Goal: Check status: Check status

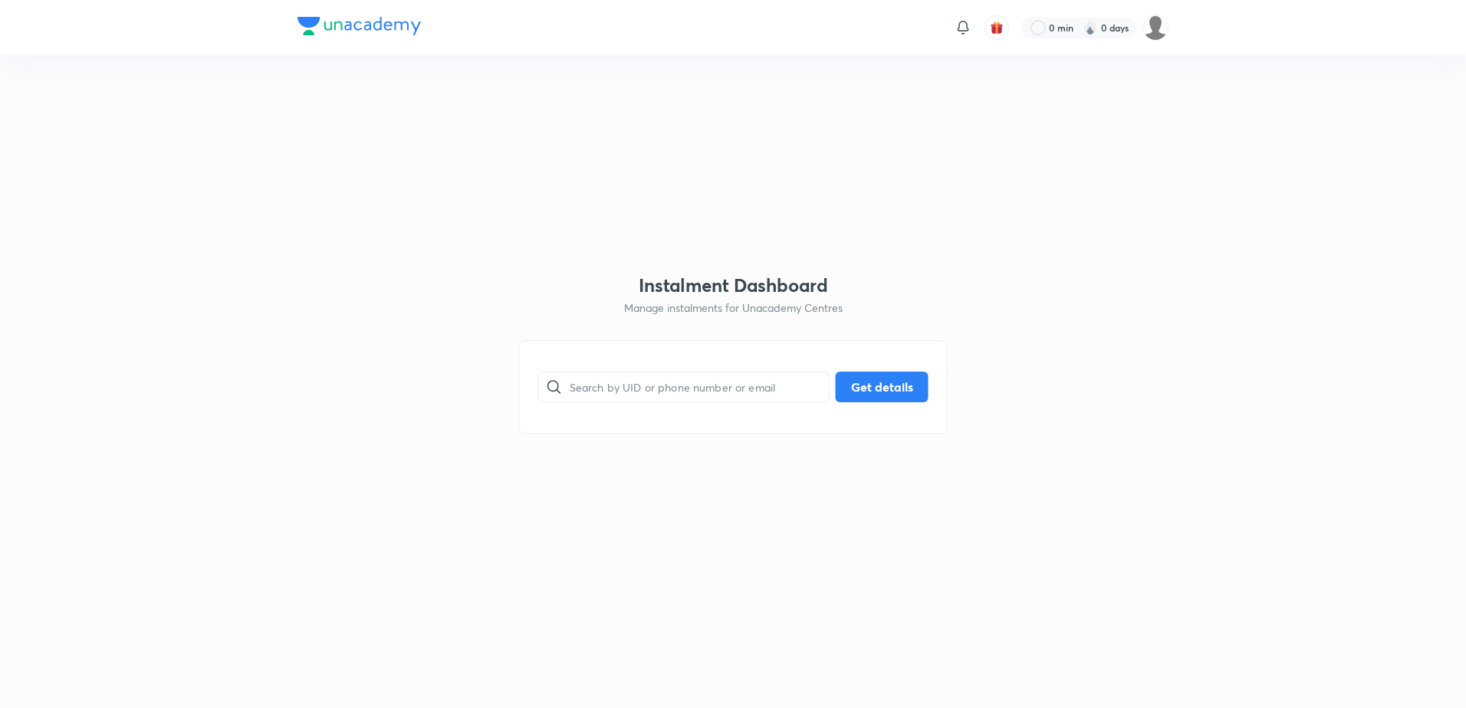
click at [758, 384] on input "text" at bounding box center [699, 386] width 259 height 39
paste input "[EMAIL_ADDRESS][DOMAIN_NAME]"
type input "[EMAIL_ADDRESS][DOMAIN_NAME]"
click at [900, 382] on button "Get details" at bounding box center [882, 385] width 93 height 31
type input "[EMAIL_ADDRESS][DOMAIN_NAME]"
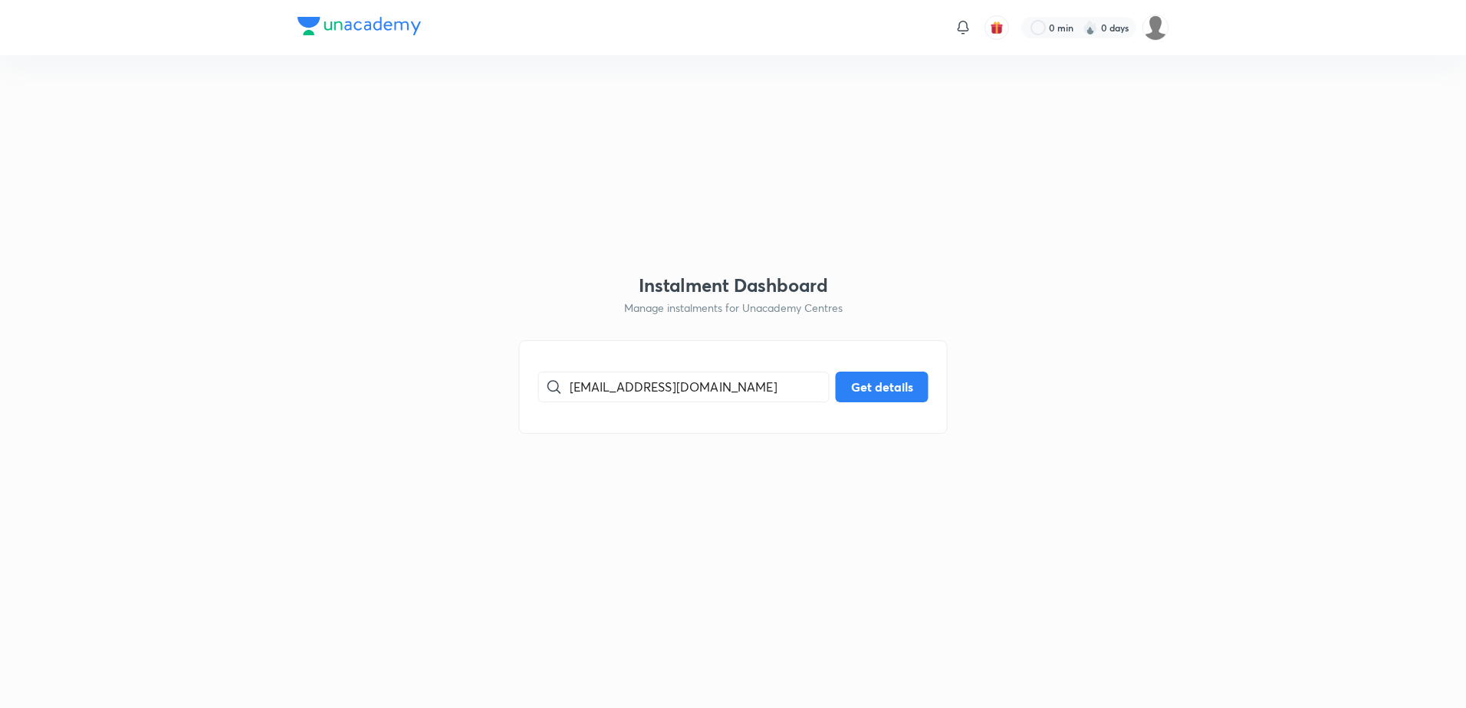
click at [863, 389] on button "Get details" at bounding box center [882, 387] width 93 height 31
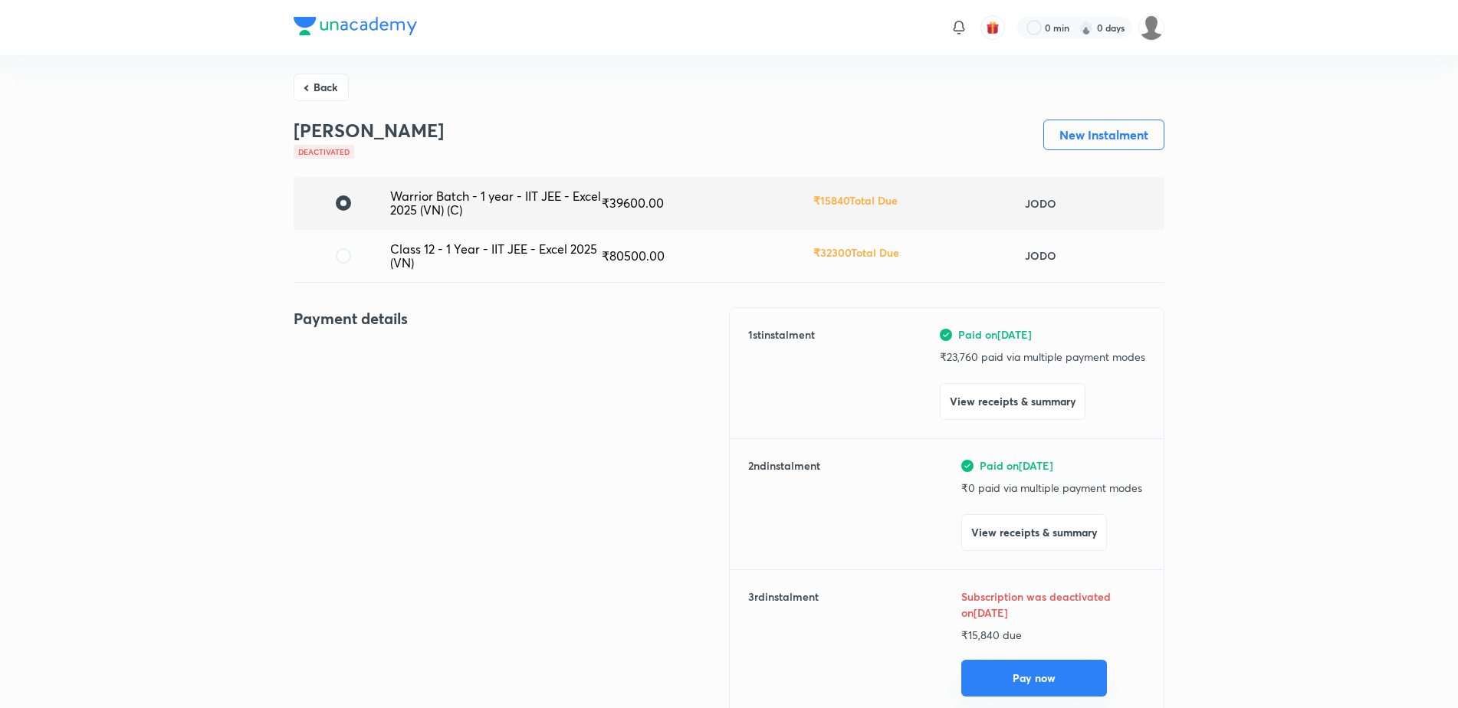
click at [1023, 669] on button "Pay now" at bounding box center [1034, 678] width 146 height 37
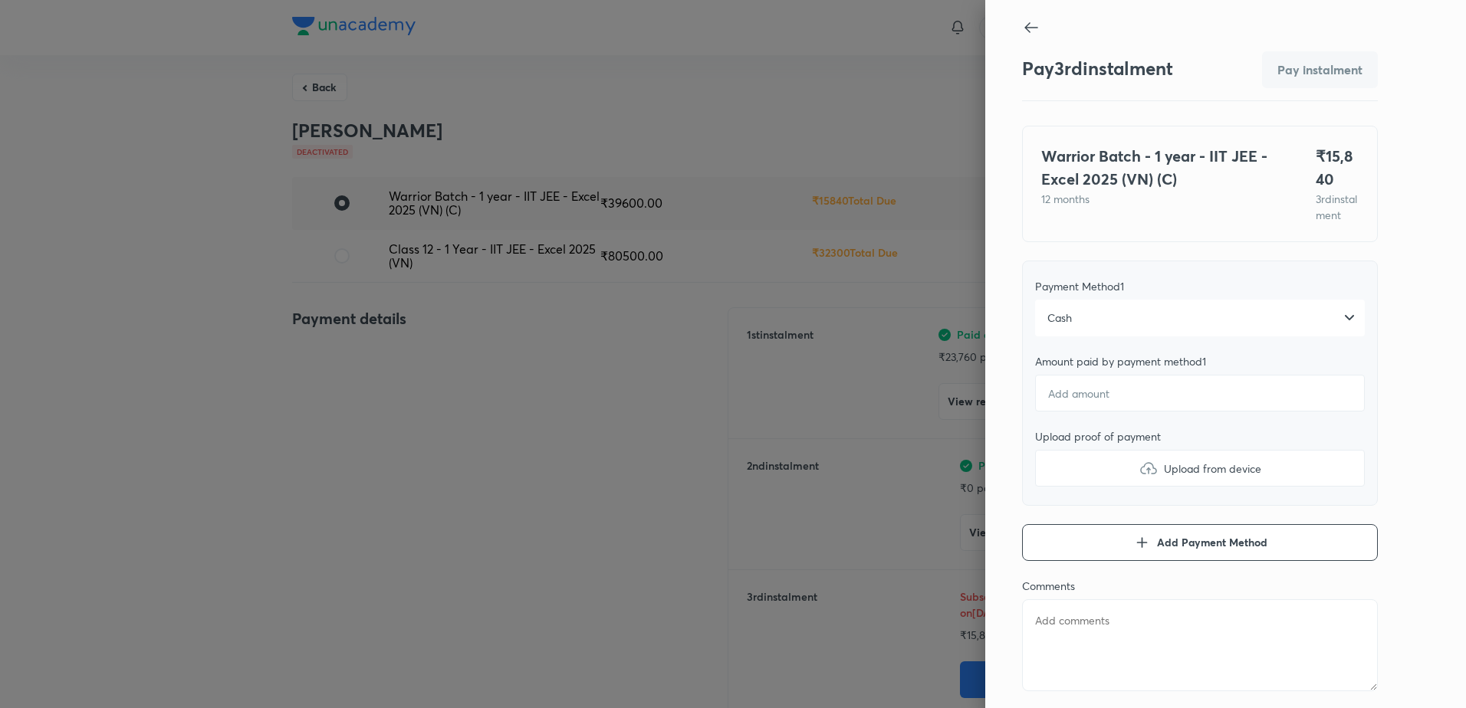
click at [1022, 29] on icon at bounding box center [1031, 27] width 18 height 18
type textarea "x"
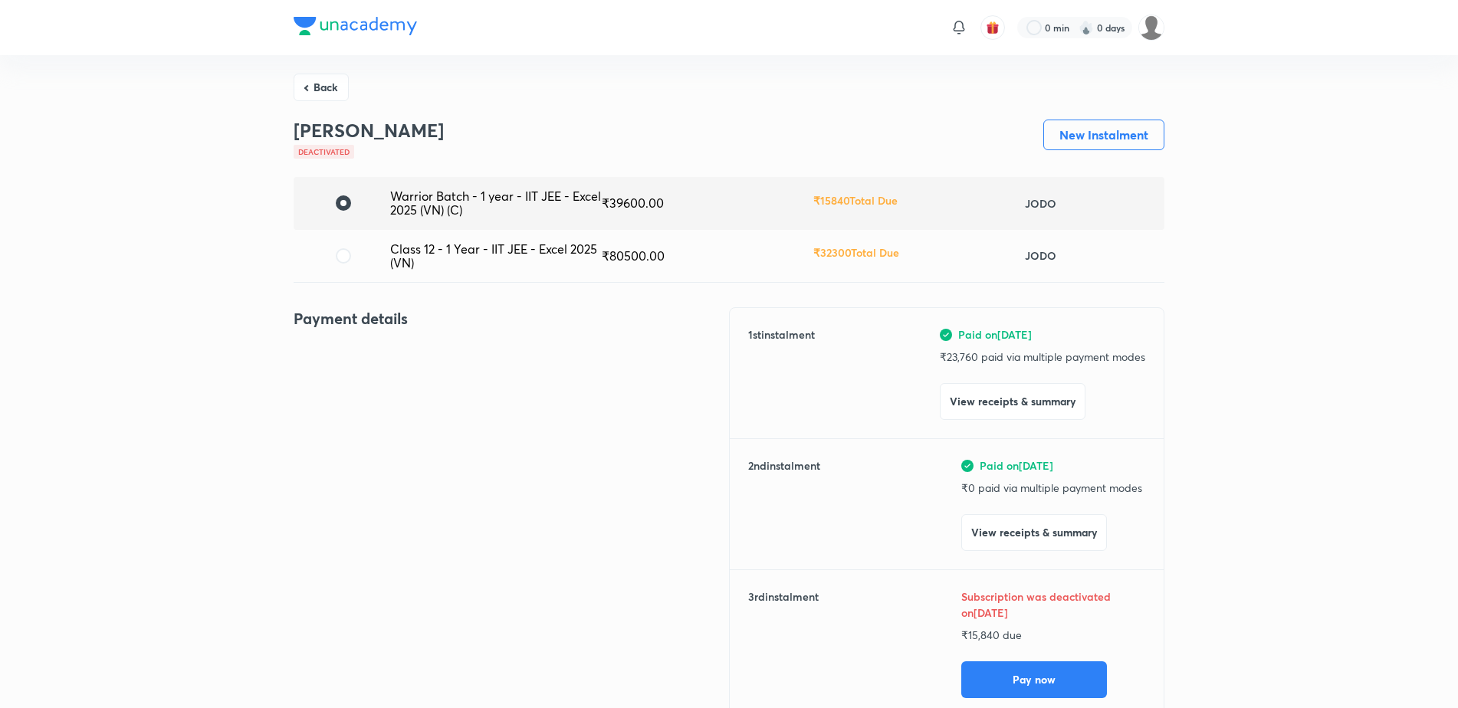
click at [338, 254] on span at bounding box center [343, 255] width 15 height 15
click at [0, 0] on input "radio" at bounding box center [0, 0] width 0 height 0
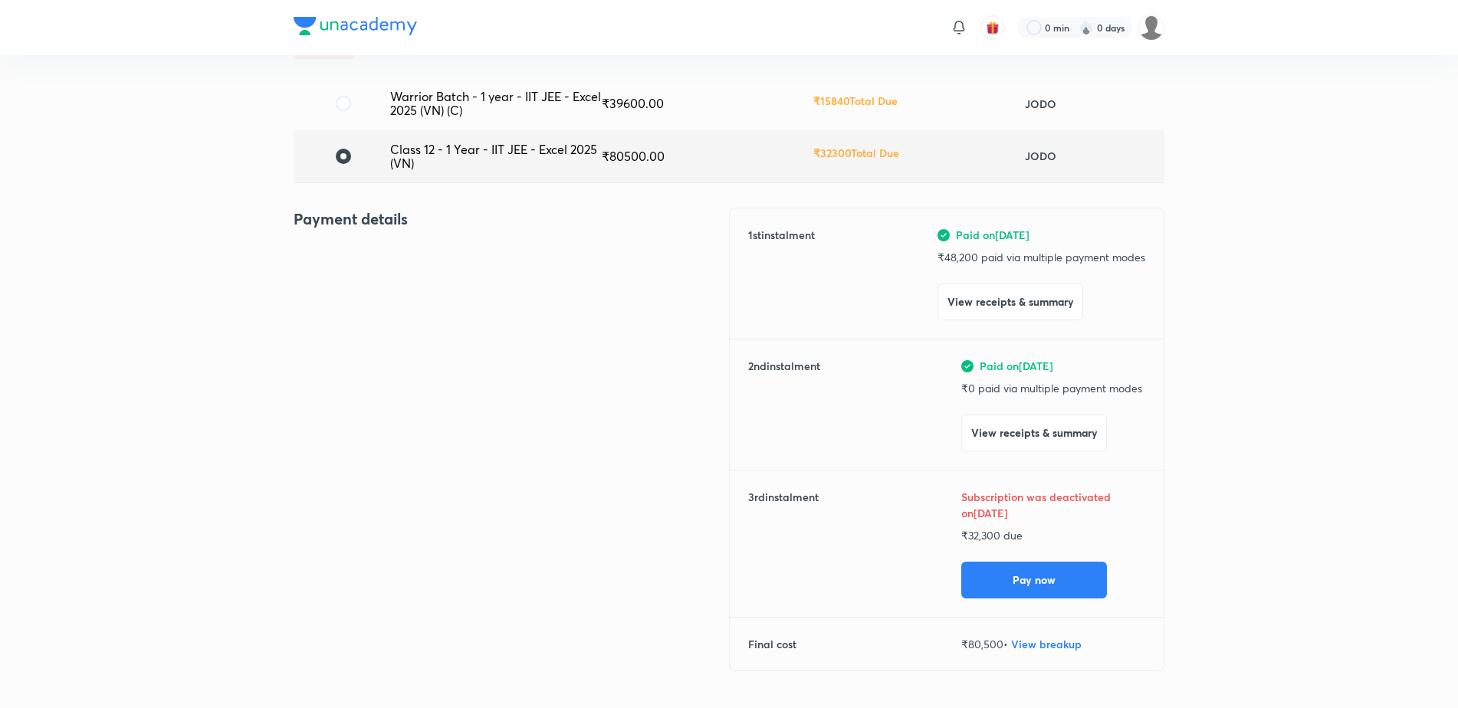
scroll to position [108, 0]
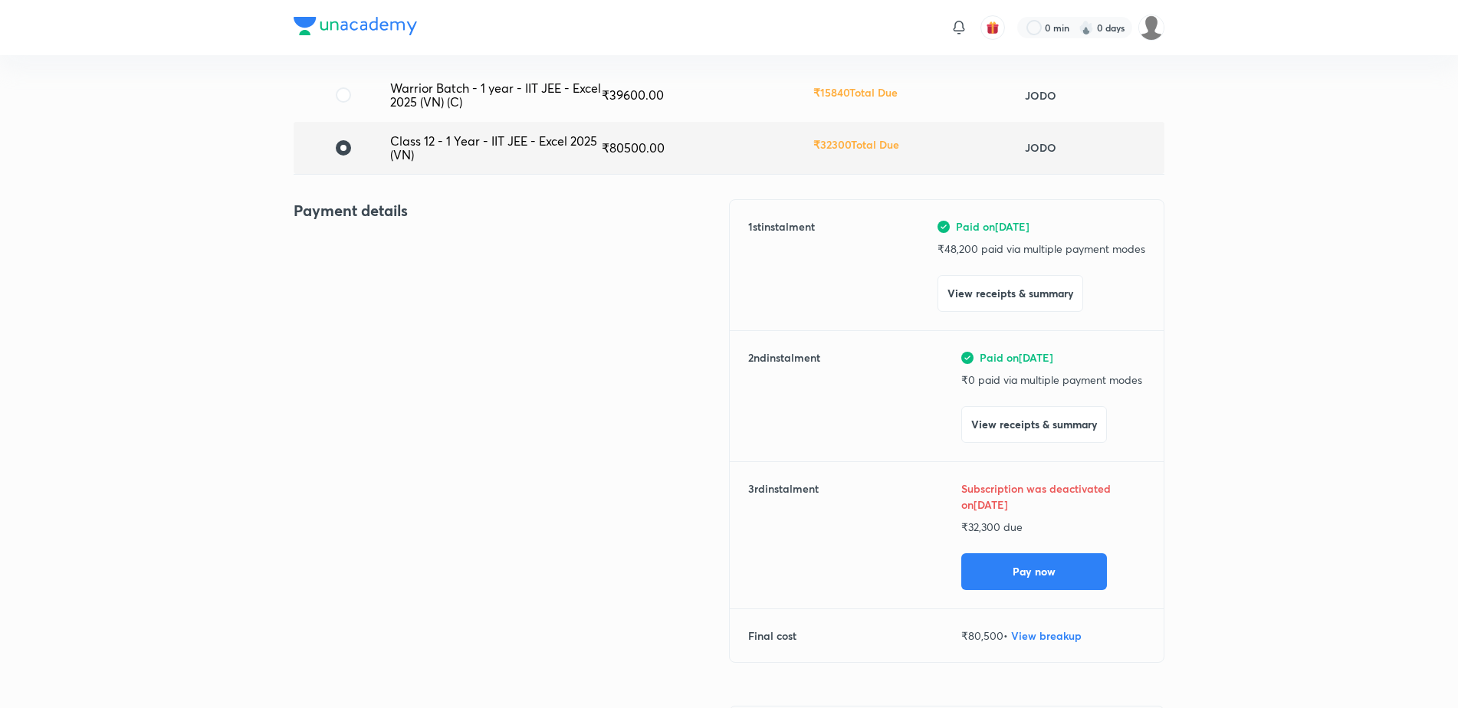
click at [353, 90] on label at bounding box center [348, 94] width 25 height 15
click at [0, 0] on input "radio" at bounding box center [0, 0] width 0 height 0
click at [1033, 569] on button "Pay now" at bounding box center [1034, 570] width 146 height 37
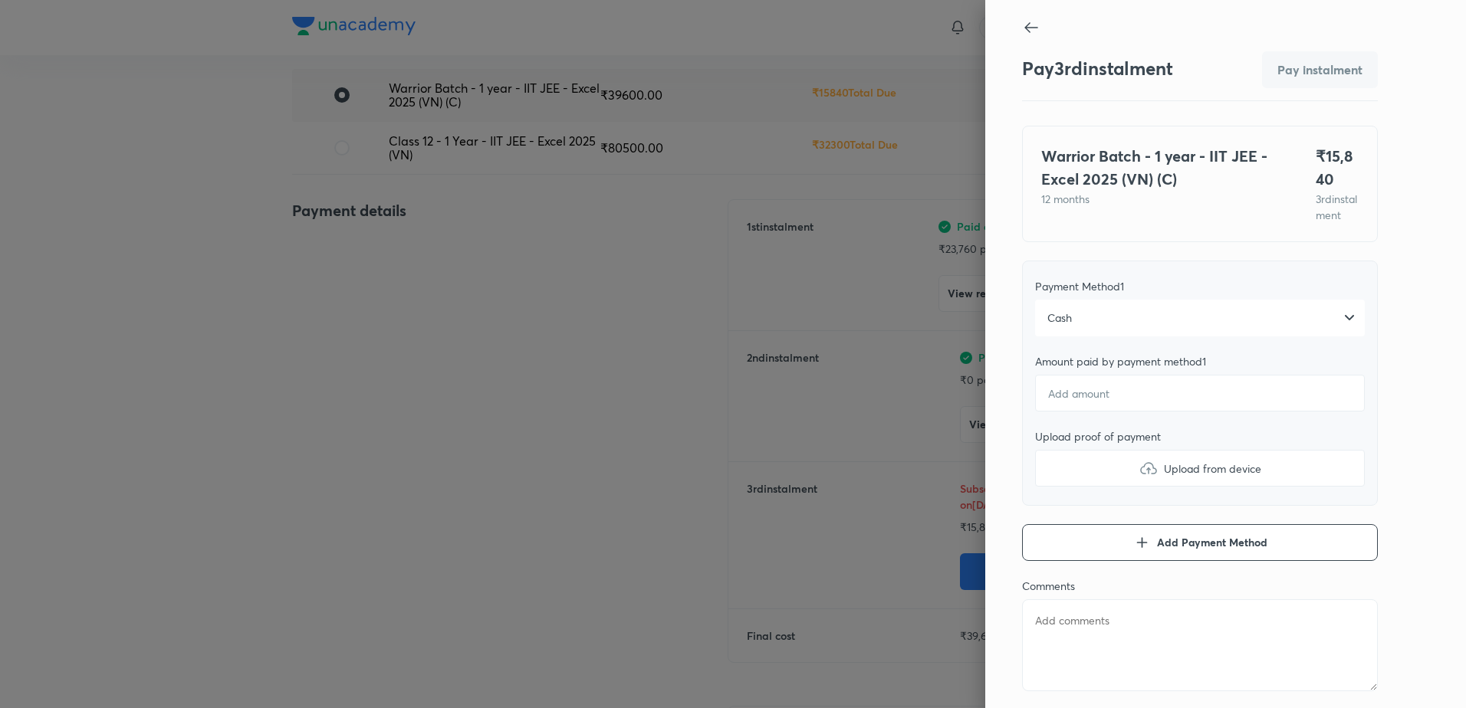
click at [1234, 318] on div "Cash" at bounding box center [1200, 318] width 330 height 37
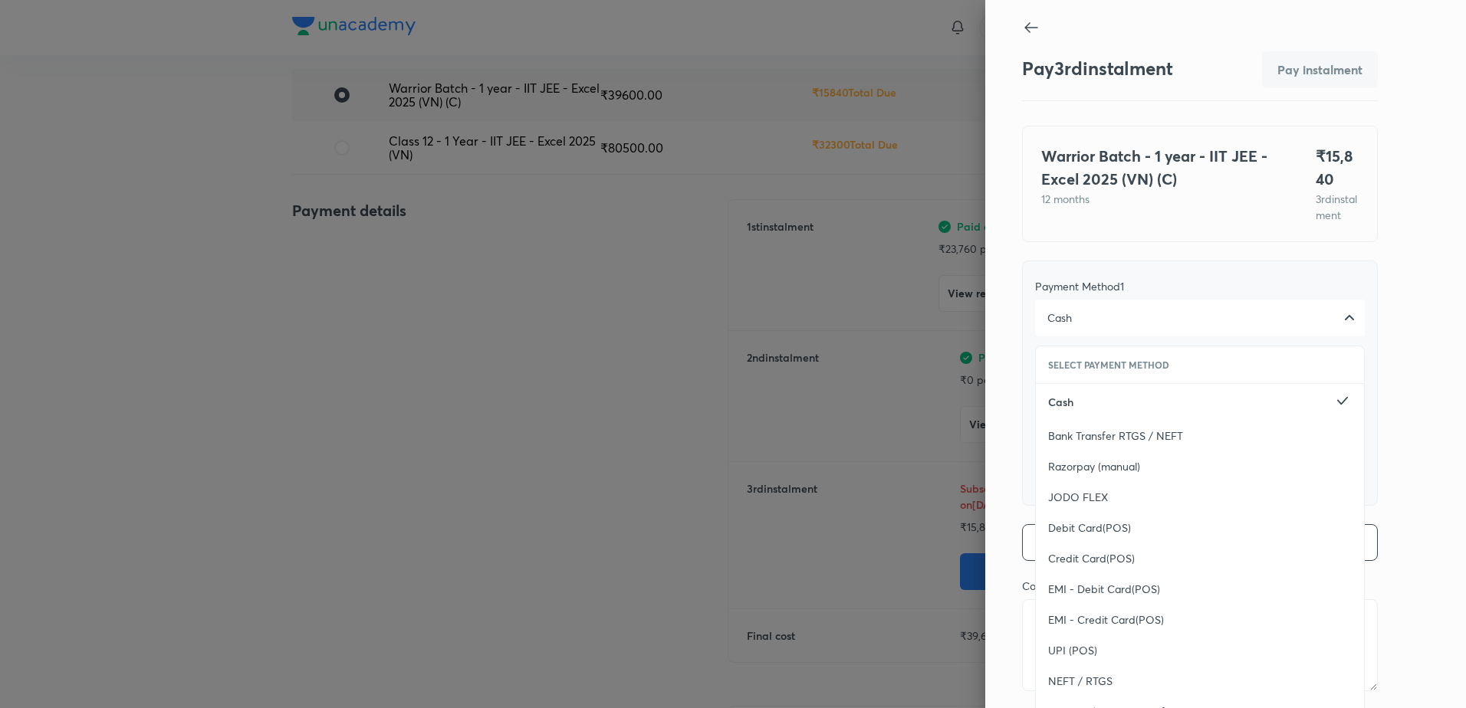
click at [1234, 318] on div "Cash" at bounding box center [1200, 318] width 330 height 37
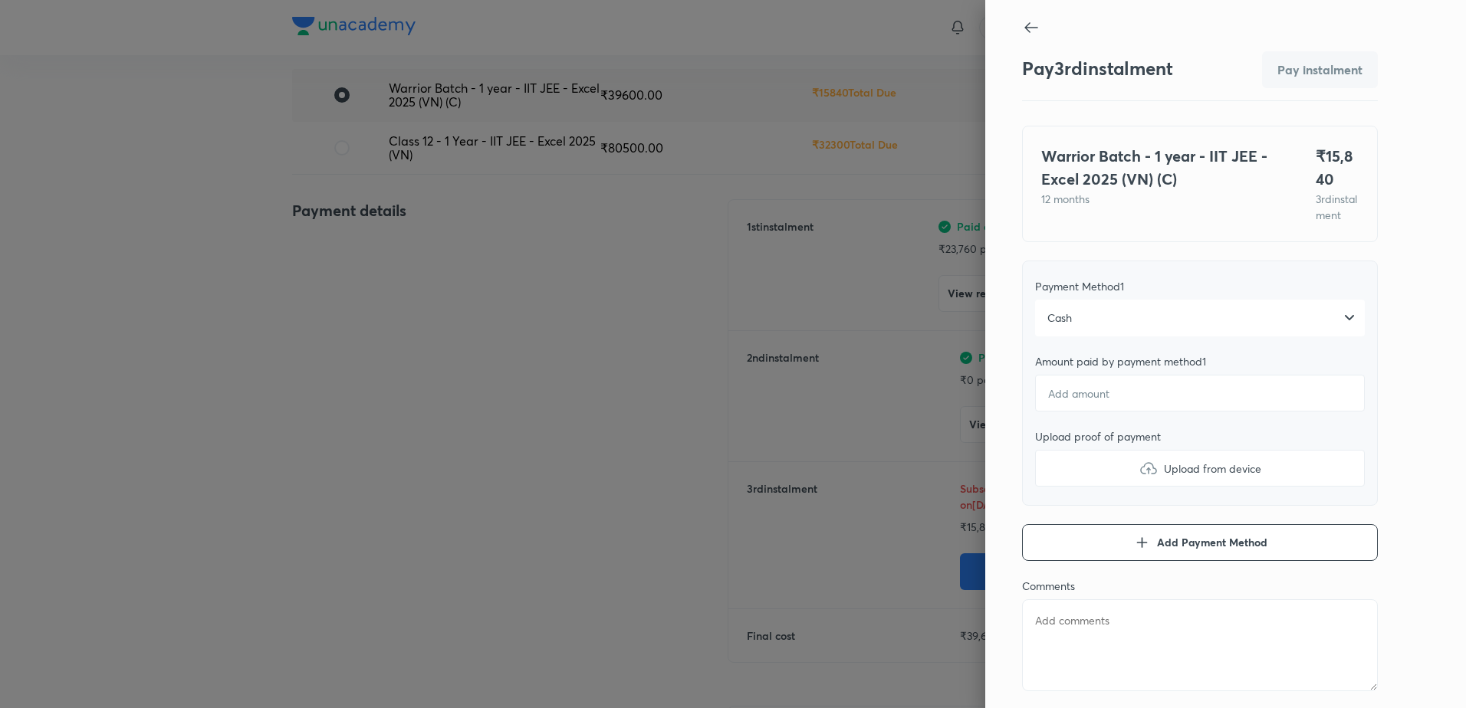
click at [1230, 320] on div "Cash" at bounding box center [1200, 318] width 330 height 37
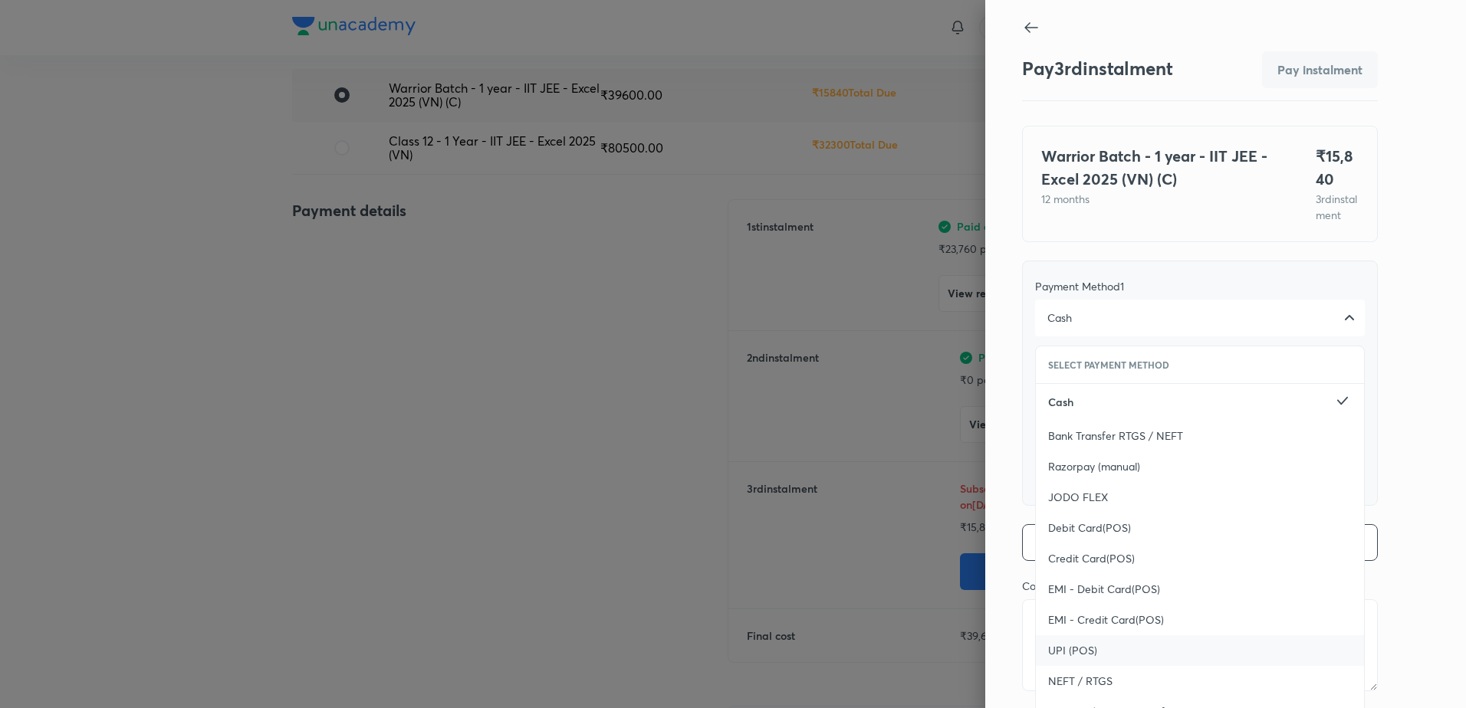
click at [1048, 658] on span "UPI (POS)" at bounding box center [1072, 650] width 49 height 15
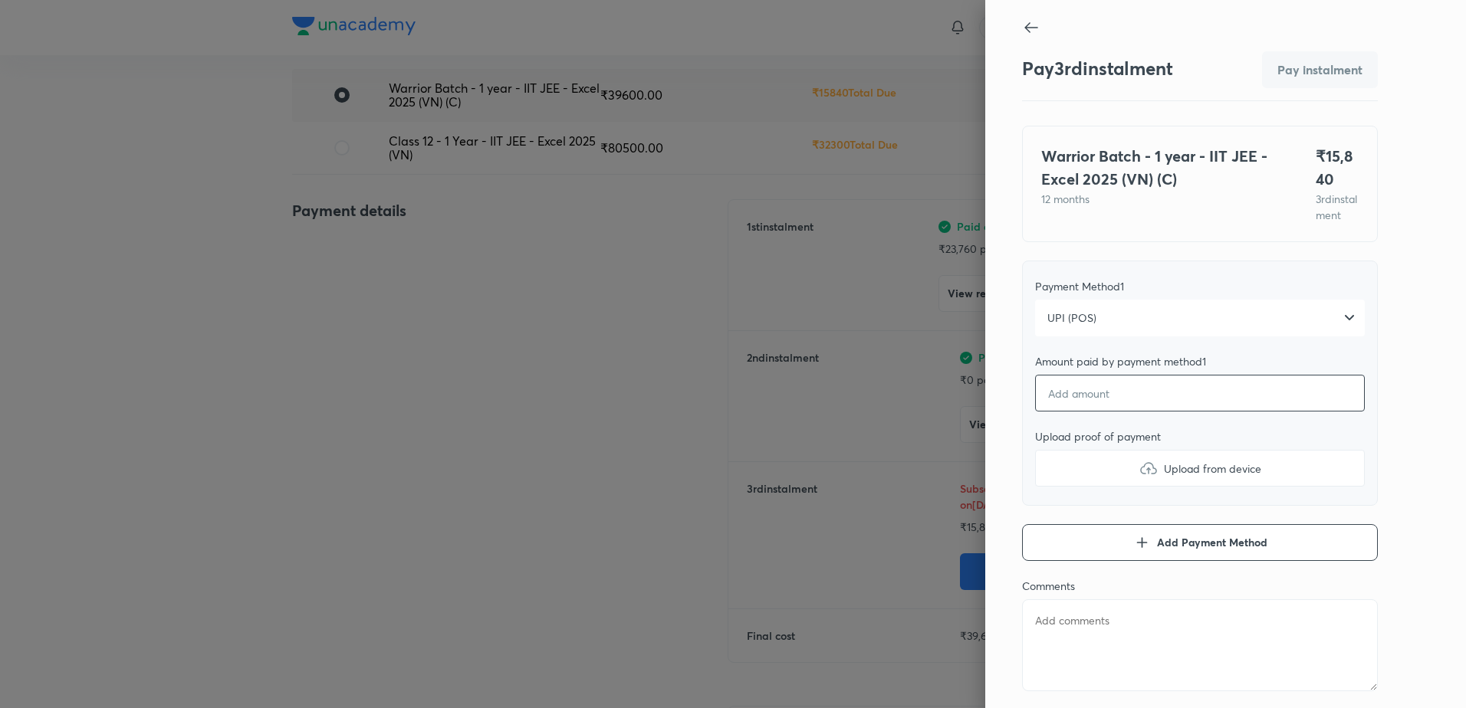
click at [1133, 412] on input "number" at bounding box center [1200, 393] width 330 height 37
type textarea "x"
type input "1"
type textarea "x"
type input "15"
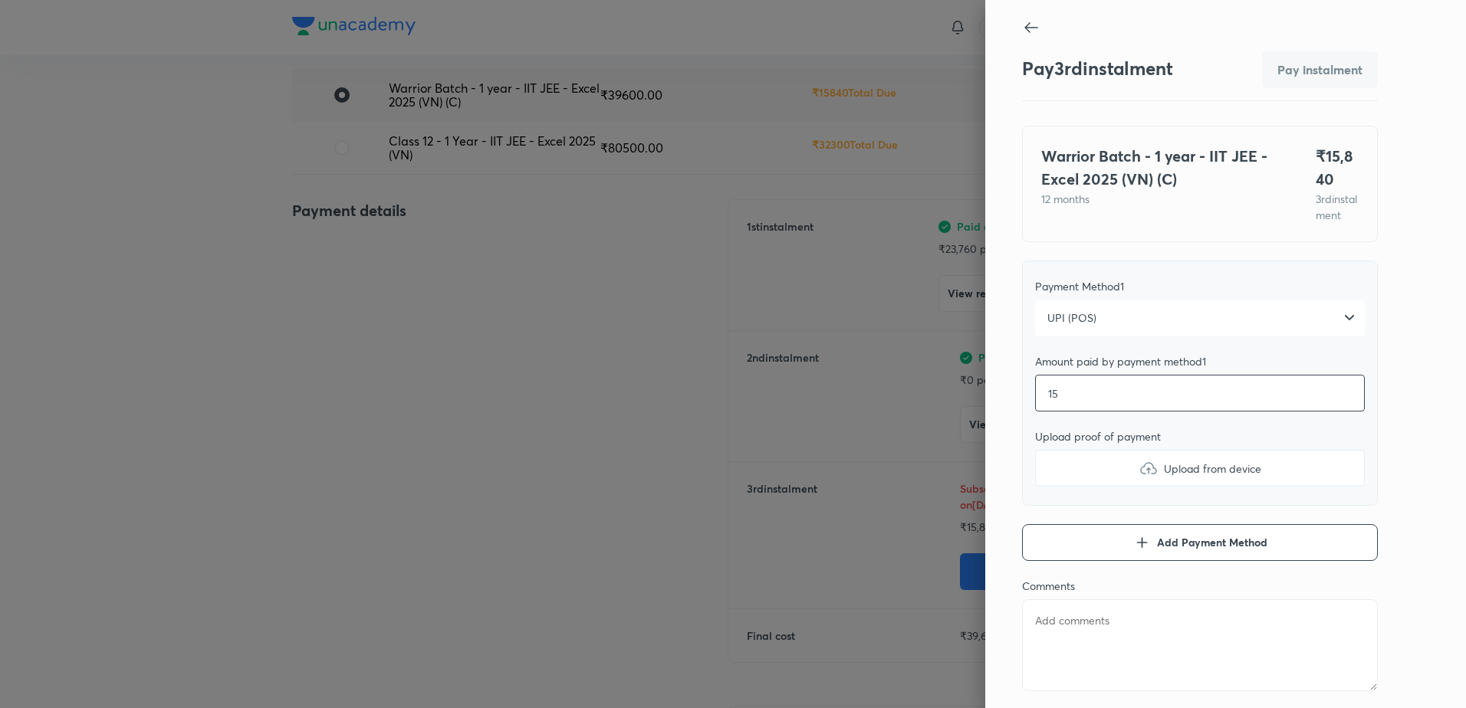
type textarea "x"
type input "158"
type textarea "x"
type input "1584"
type textarea "x"
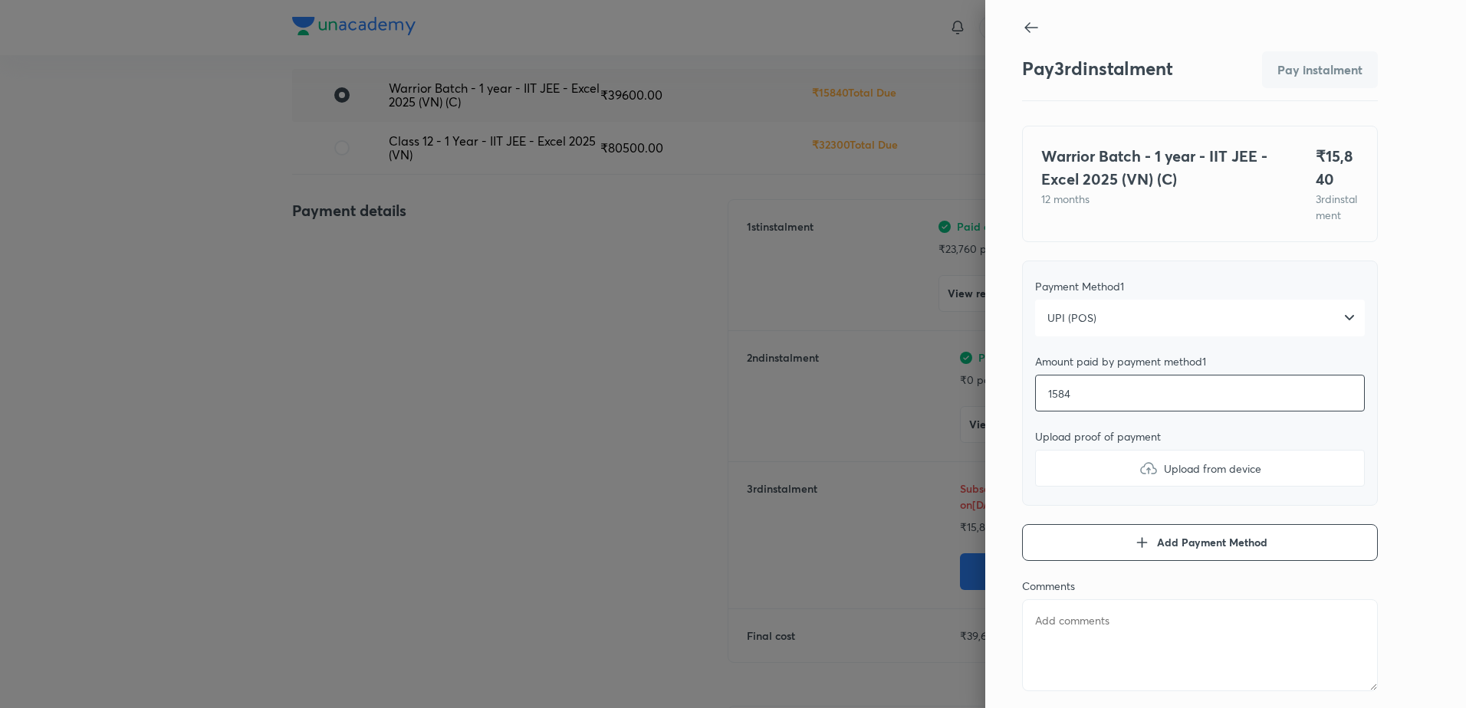
type input "15840"
type textarea "x"
type input "15840"
click at [1187, 477] on span "Upload from device" at bounding box center [1212, 469] width 97 height 16
click at [0, 0] on input "Upload from device" at bounding box center [0, 0] width 0 height 0
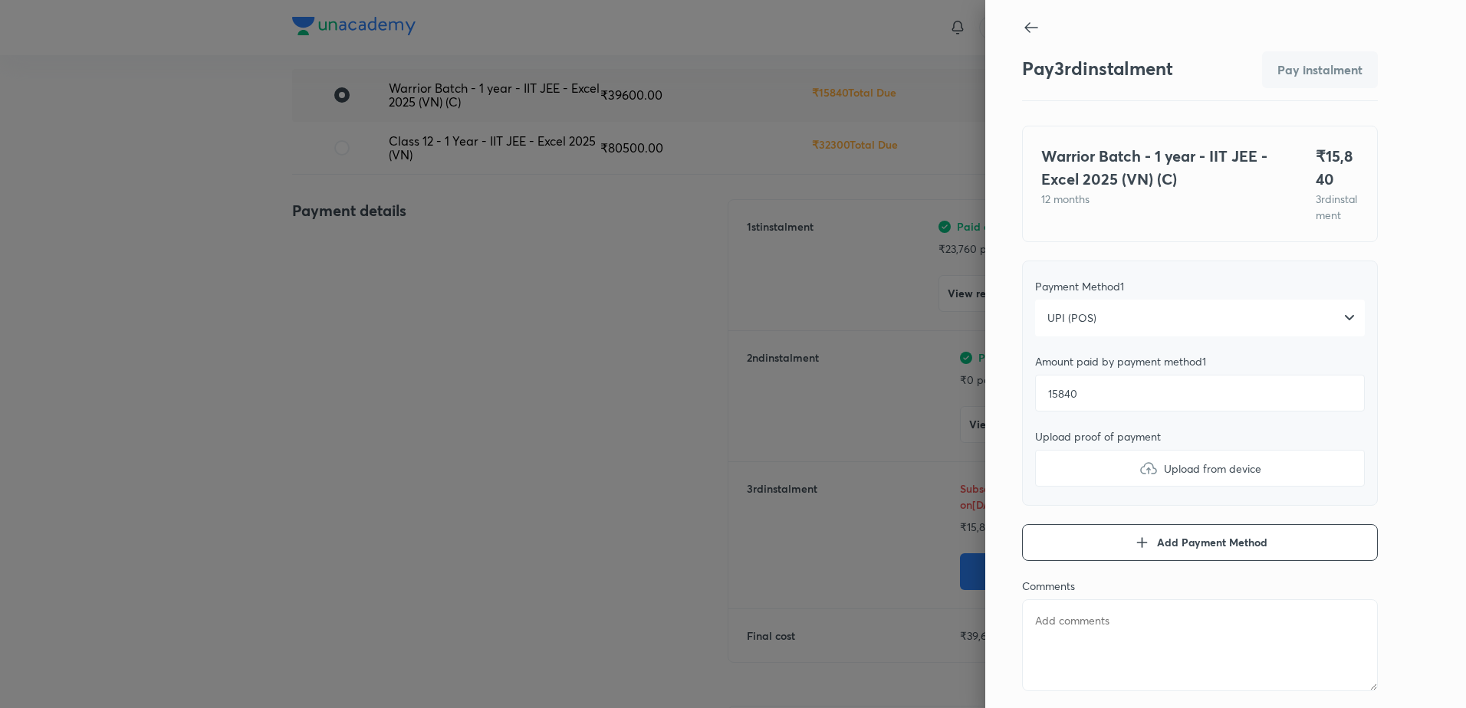
type textarea "x"
click at [1049, 639] on textarea at bounding box center [1200, 645] width 356 height 92
type textarea "M"
type textarea "x"
type textarea "Mi"
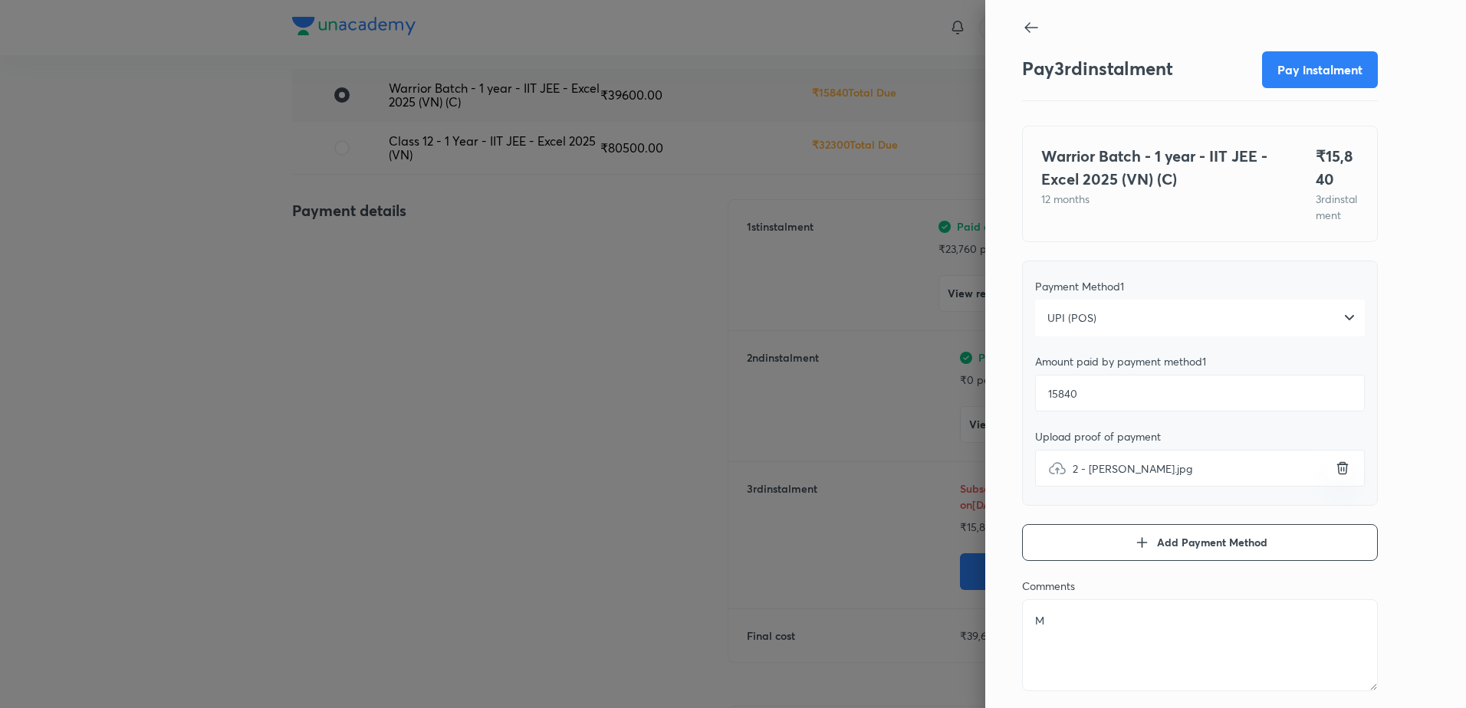
type textarea "x"
type textarea "Mir"
type textarea "x"
type textarea "Mirm"
type textarea "x"
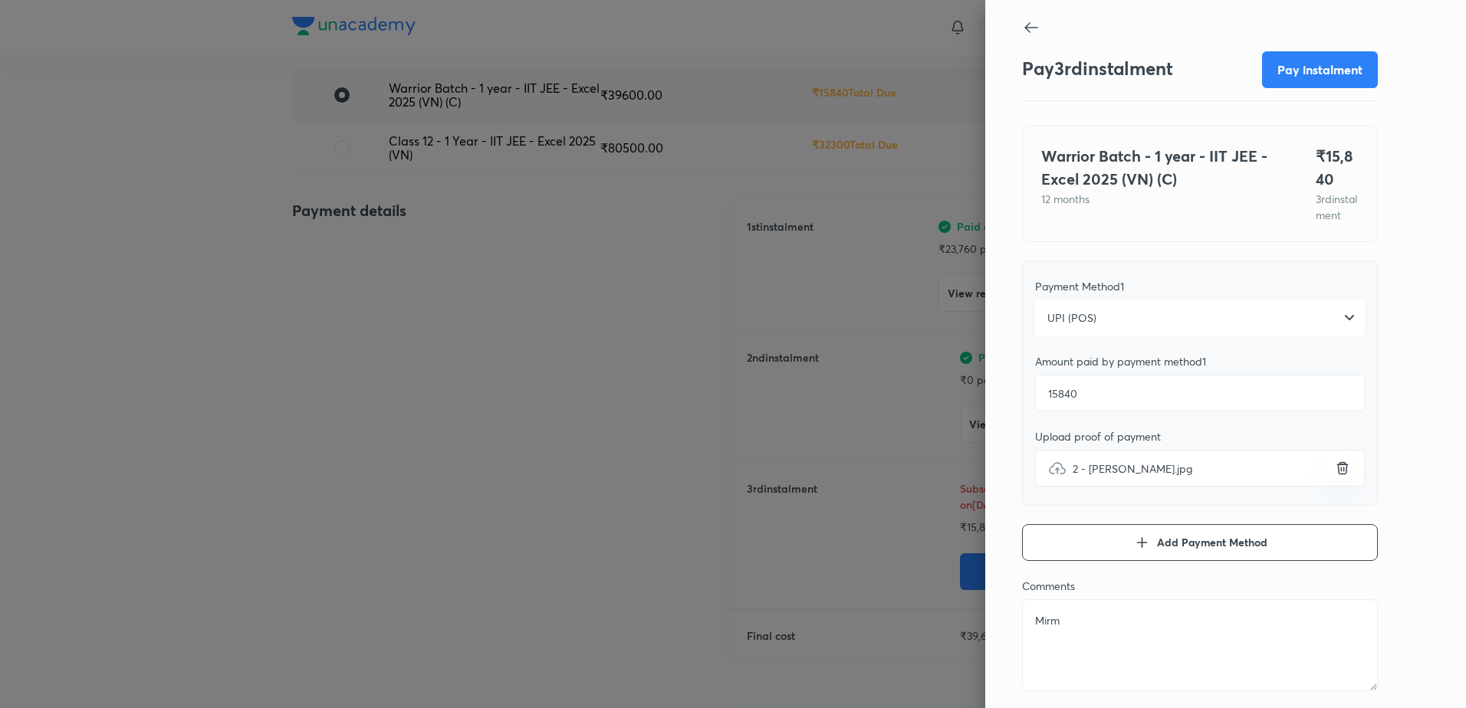
type textarea "Mirmi"
type textarea "x"
type textarea "Mirmit"
type textarea "x"
type textarea "MirmitS"
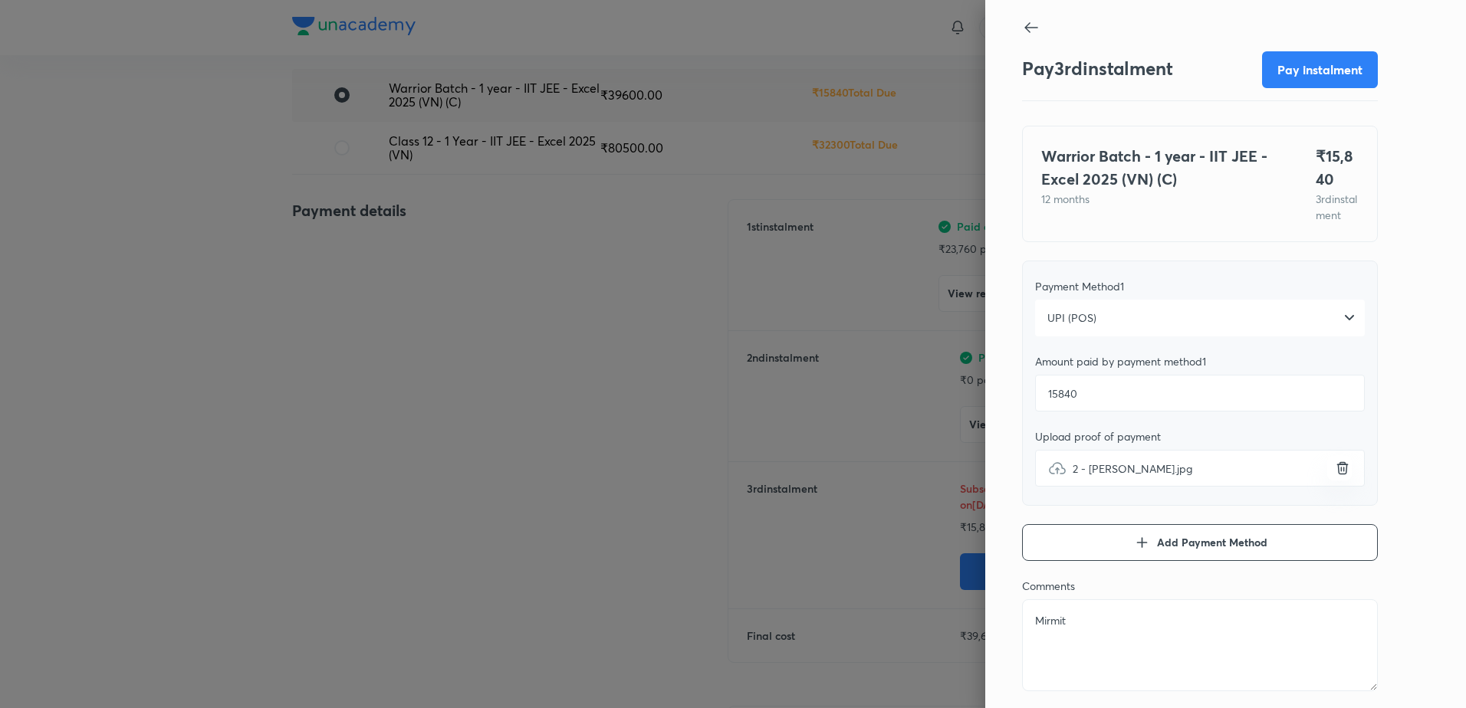
type textarea "x"
type textarea "MirmitSe"
type textarea "x"
type textarea "MirmitSet"
type textarea "x"
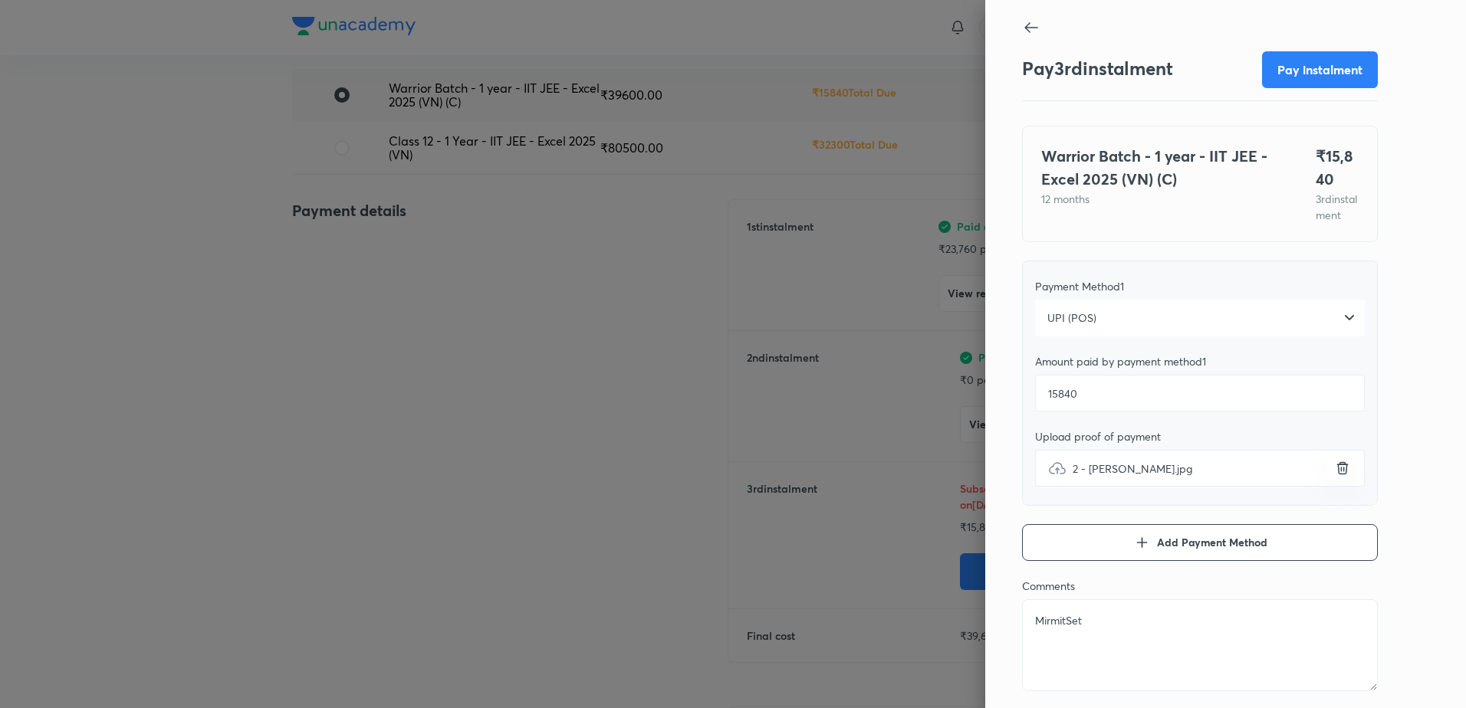
type textarea "MirmitSeth"
type textarea "x"
type textarea "MirmitSethi"
type textarea "x"
type textarea "MirmitSethi_"
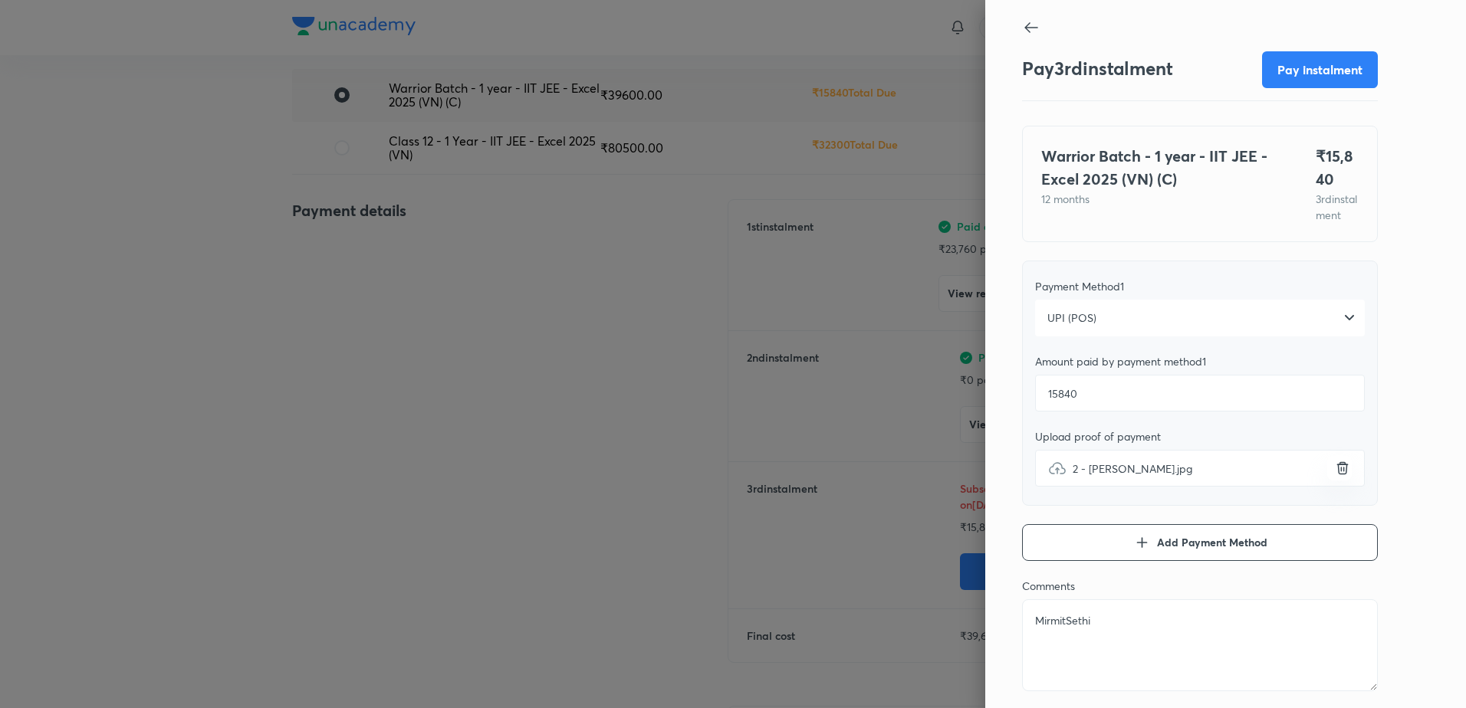
type textarea "x"
type textarea "MirmitSethi_I"
type textarea "x"
type textarea "MirmitSethi_II"
type textarea "x"
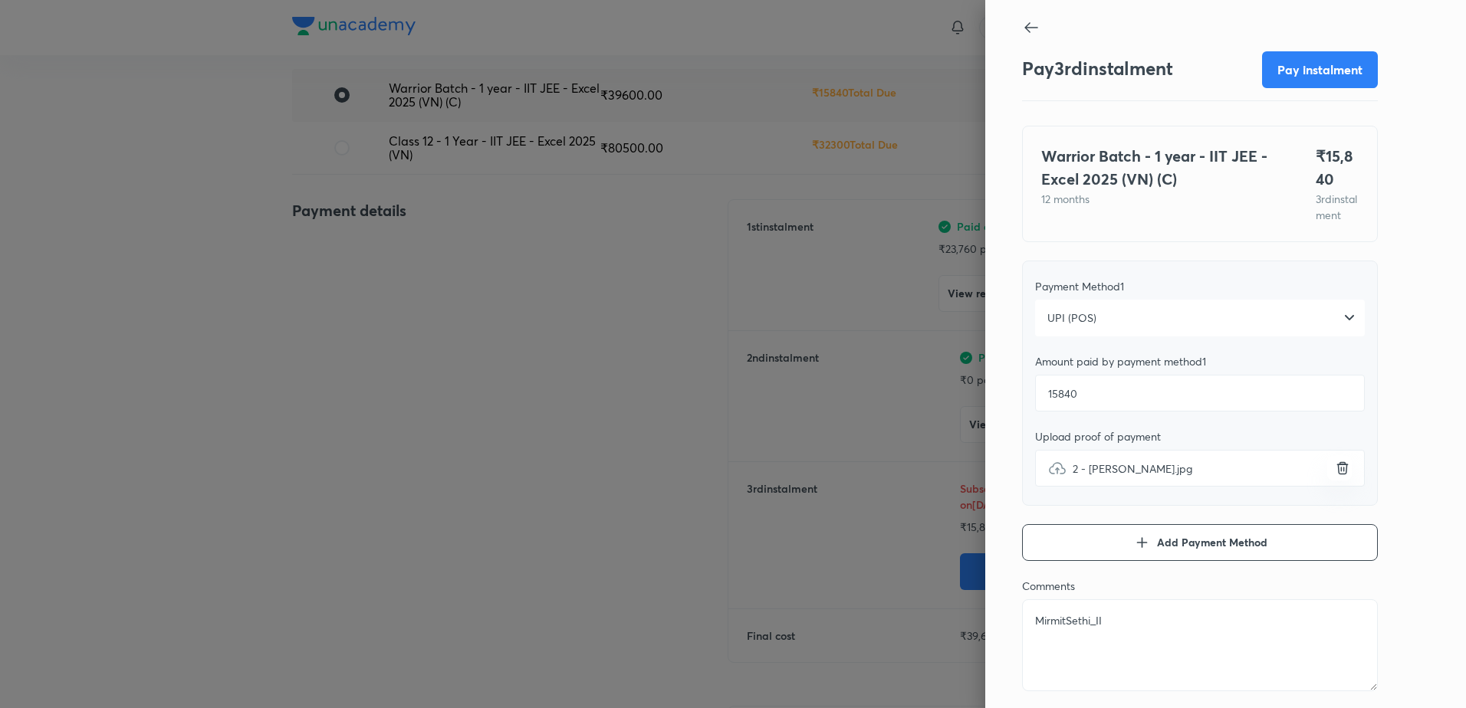
type textarea "MirmitSethi_IIT"
type textarea "x"
type textarea "MirmitSethi_IITJ"
type textarea "x"
type textarea "MirmitSethi_IITJE"
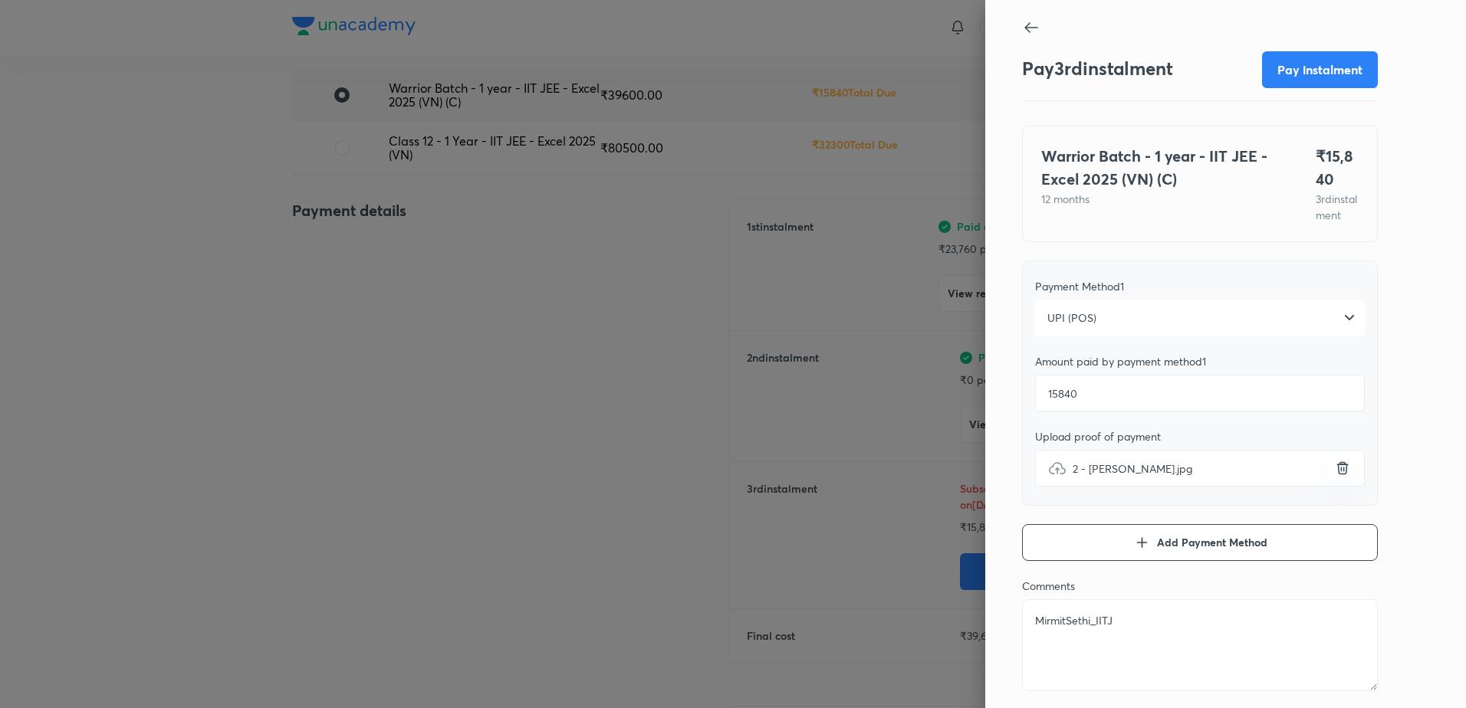
type textarea "x"
type textarea "MirmitSethi_IITJEE"
type textarea "x"
type textarea "MirmitSethi_IITJEE_"
type textarea "x"
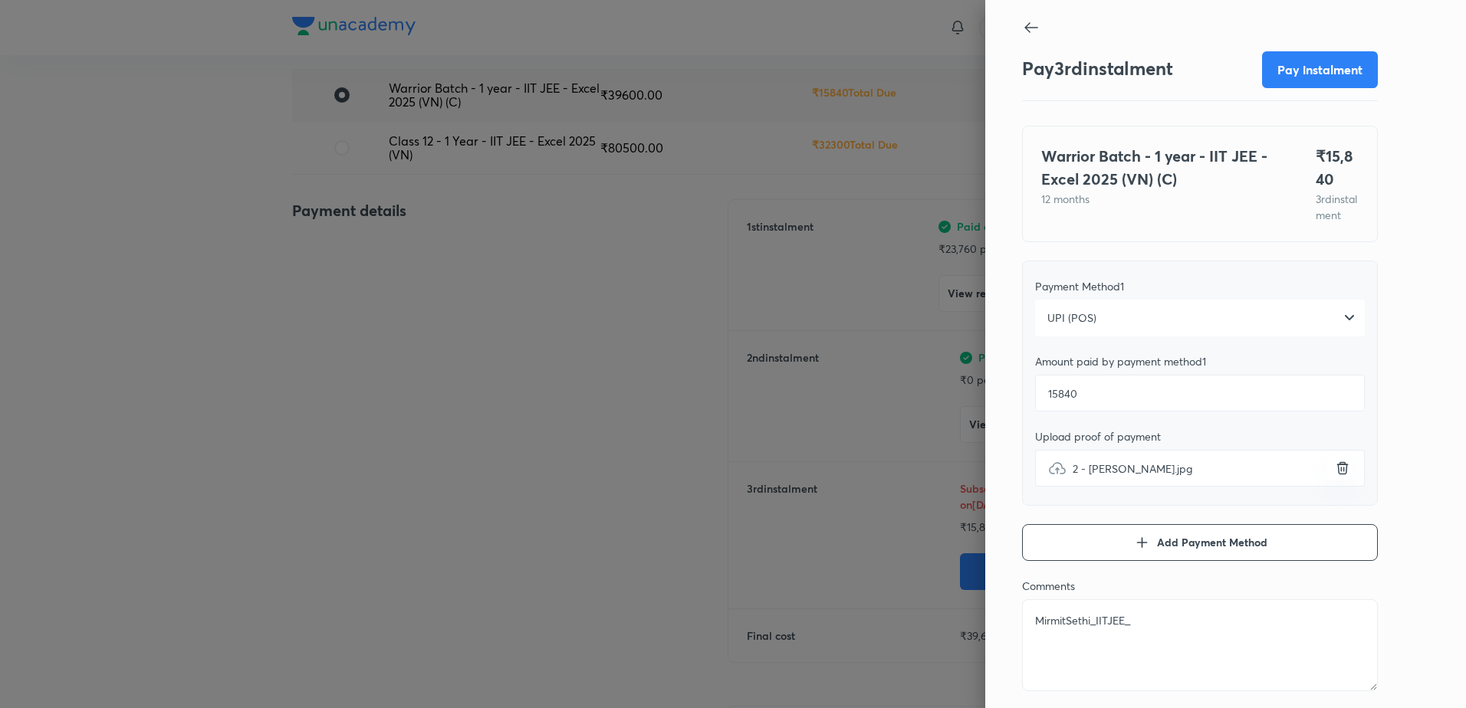
type textarea "MirmitSethi_IITJEE_V"
type textarea "x"
type textarea "MirmitSethi_IITJEE_VN"
type textarea "x"
type textarea "MirmitSethi_IITJEE_VN_"
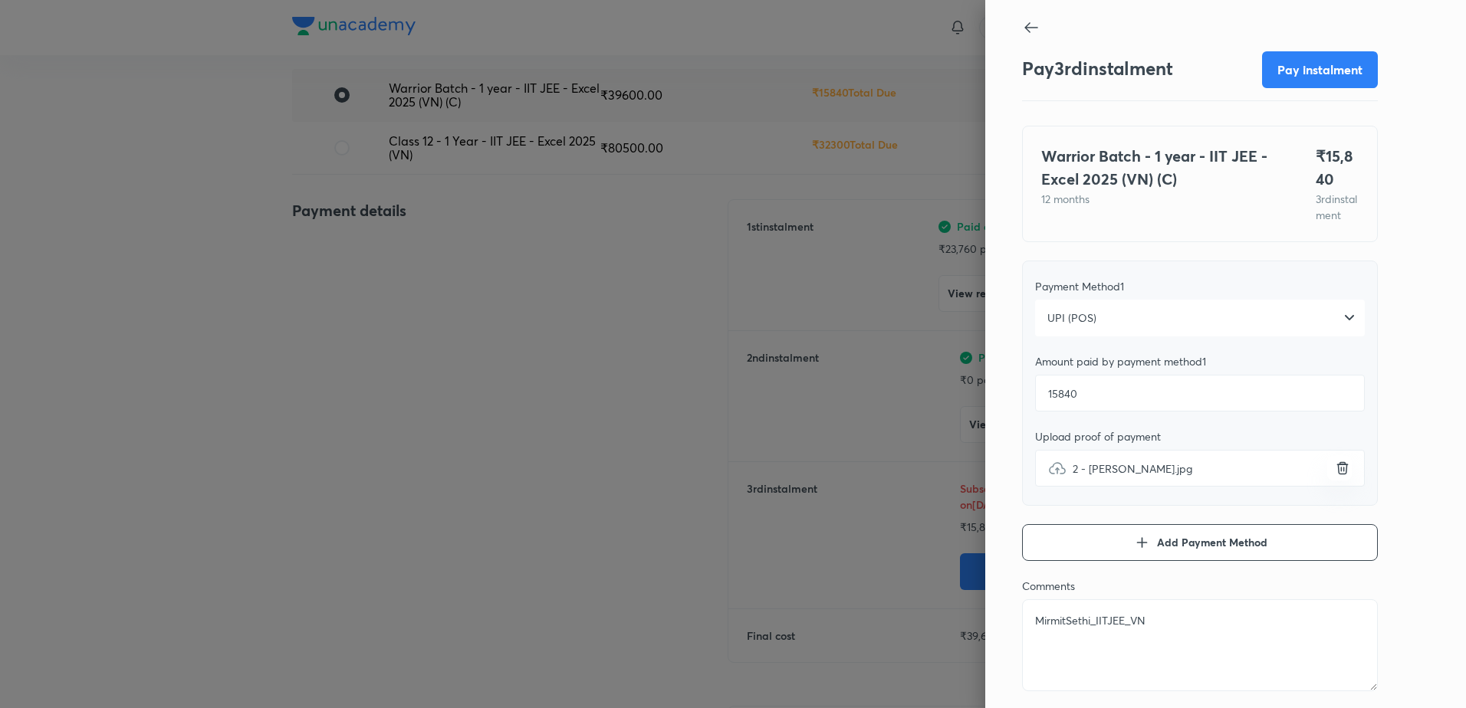
type textarea "x"
type textarea "MirmitSethi_IITJEE_VN_I"
type textarea "x"
type textarea "MirmitSethi_IITJEE_VN_In"
type textarea "x"
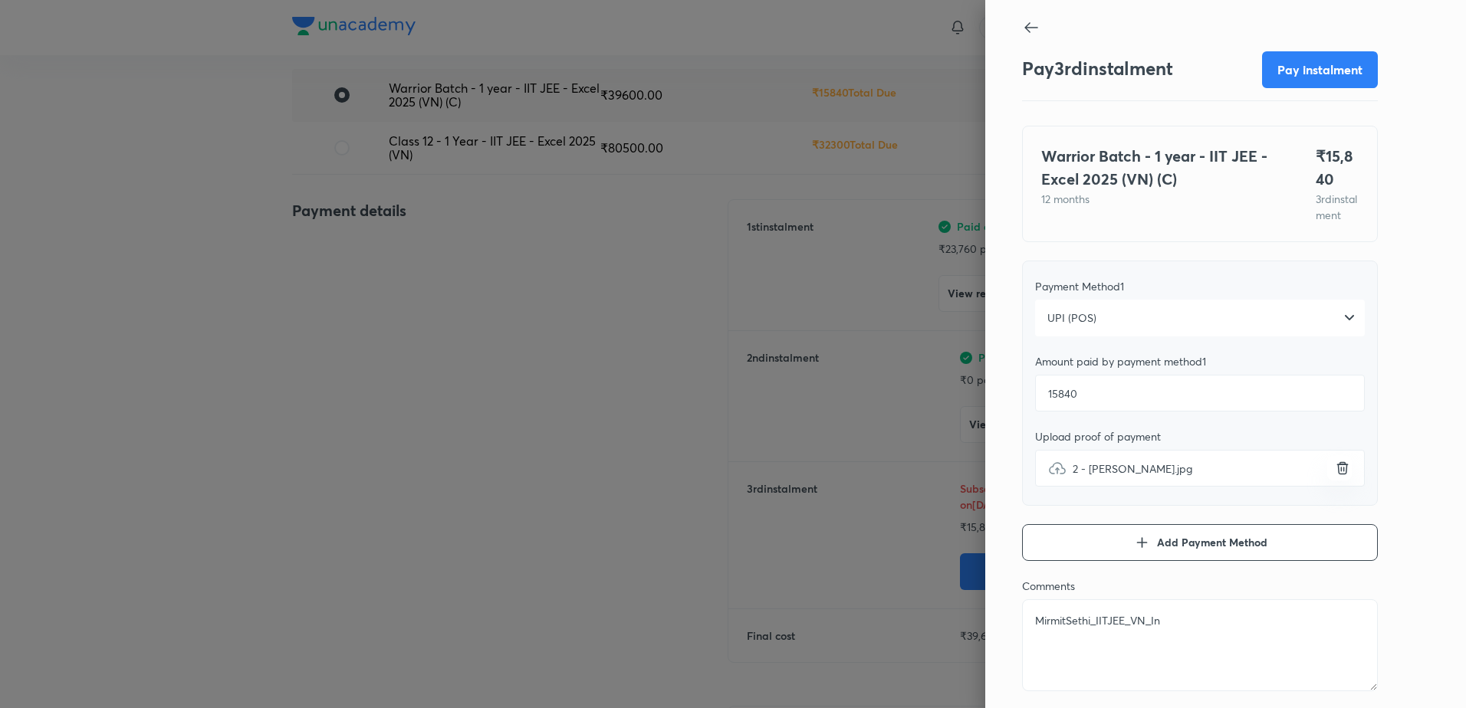
type textarea "MirmitSethi_IITJEE_VN_Ind"
type textarea "x"
type textarea "MirmitSethi_IITJEE_VN_Indo"
type textarea "x"
type textarea "MirmitSethi_IITJEE_VN_Indor"
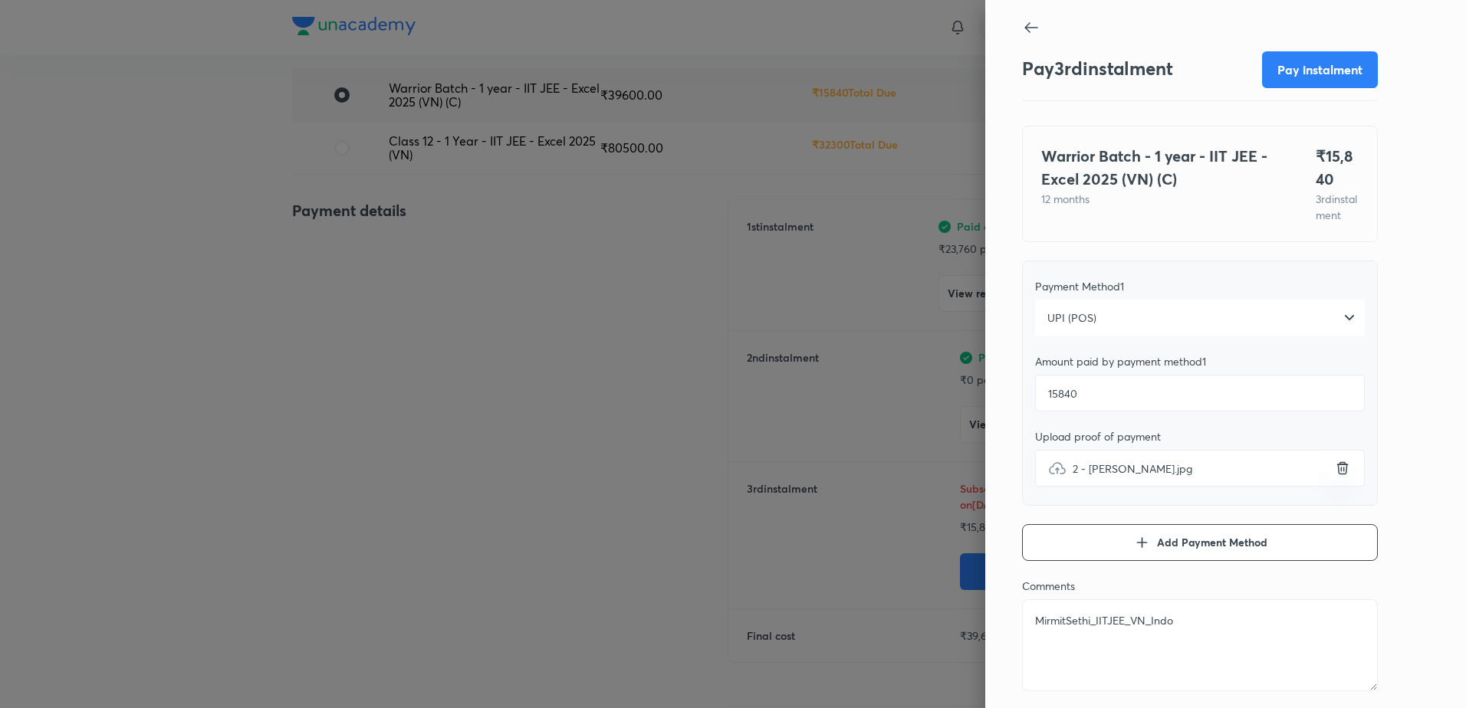
type textarea "x"
type textarea "MirmitSethi_IITJEE_VN_Indore"
type textarea "x"
type textarea "MirmitSethi_IITJEE_VN_Indore"
click at [1338, 62] on button "Pay instalment" at bounding box center [1320, 68] width 116 height 37
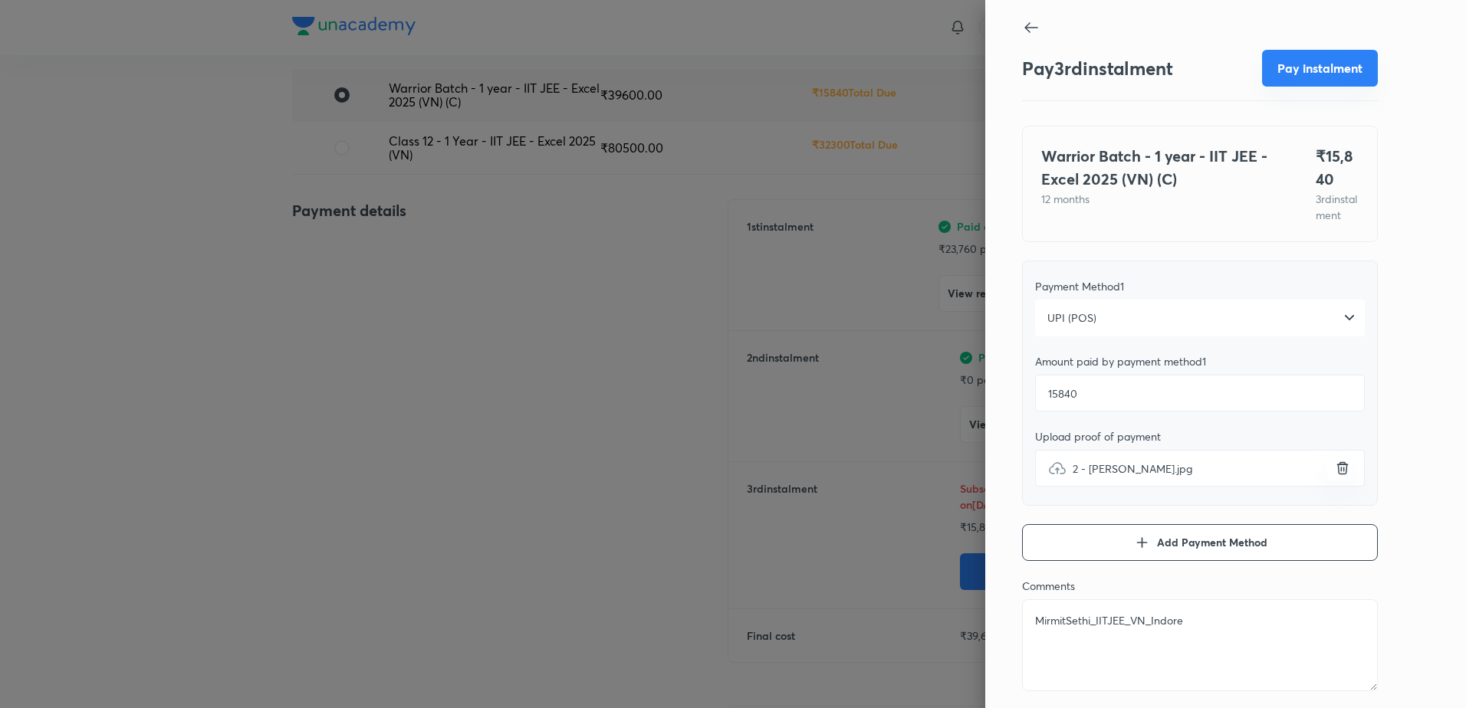
type textarea "x"
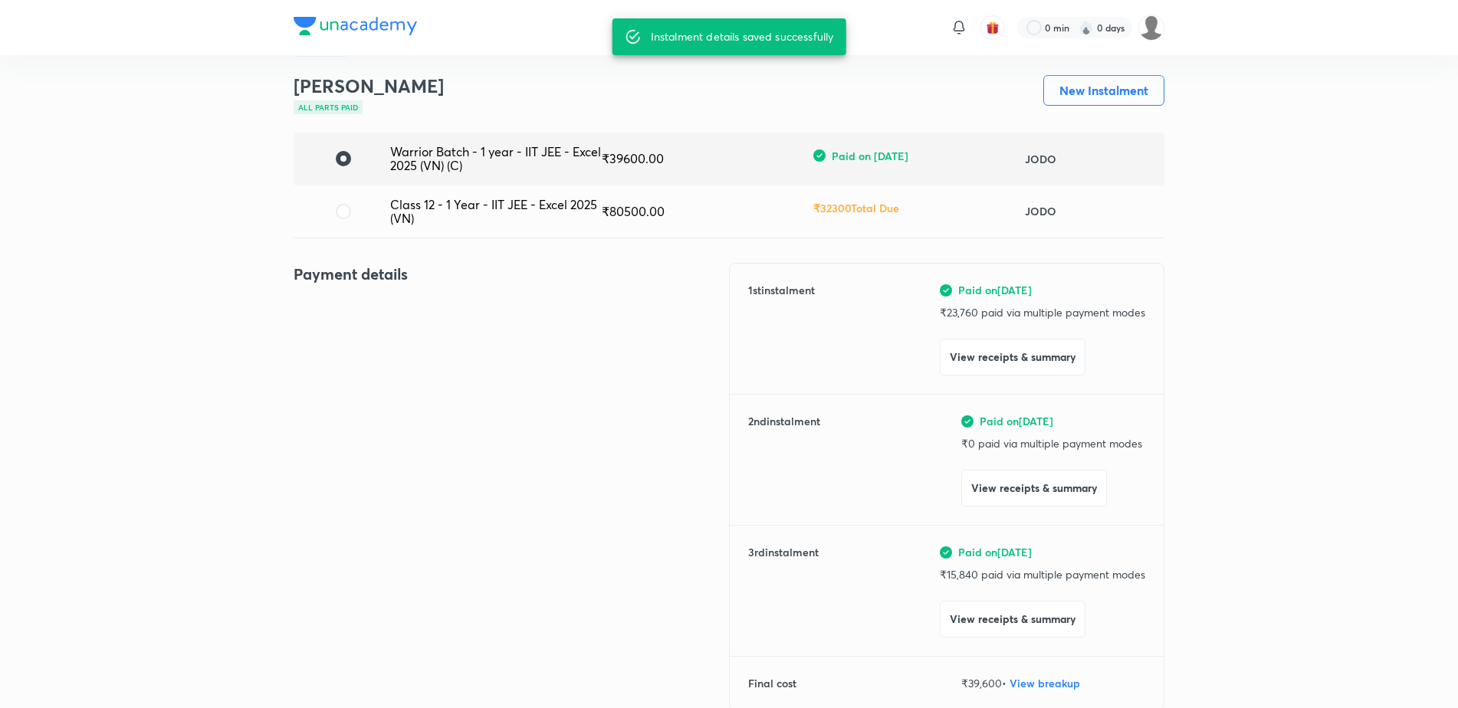
scroll to position [0, 0]
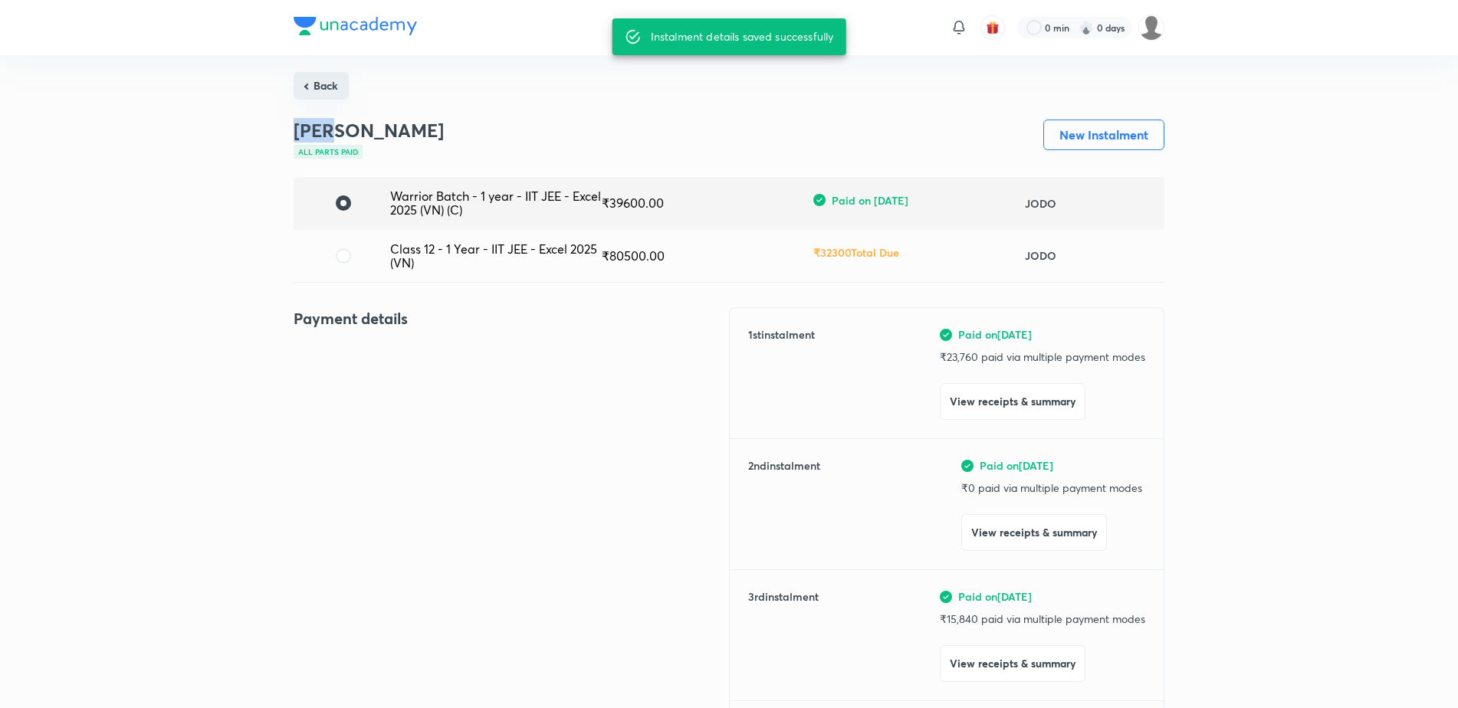
drag, startPoint x: 331, startPoint y: 103, endPoint x: 340, endPoint y: 81, distance: 24.1
click at [340, 81] on button "Back" at bounding box center [321, 86] width 55 height 28
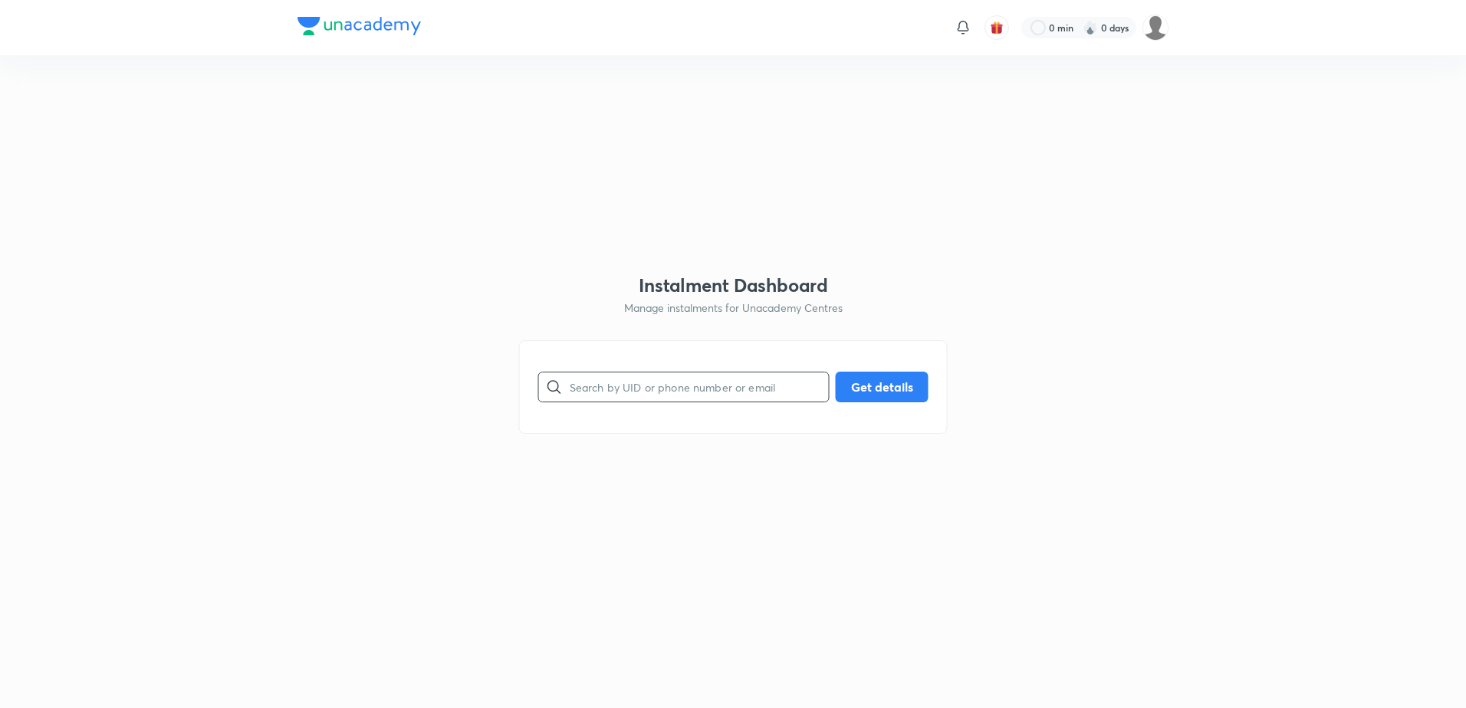
click at [609, 390] on input "text" at bounding box center [699, 386] width 259 height 39
paste input "dhairyakothari2009@gmail.com"
type input "dhairyakothari2009@gmail.com"
click at [895, 383] on button "Get details" at bounding box center [882, 385] width 93 height 31
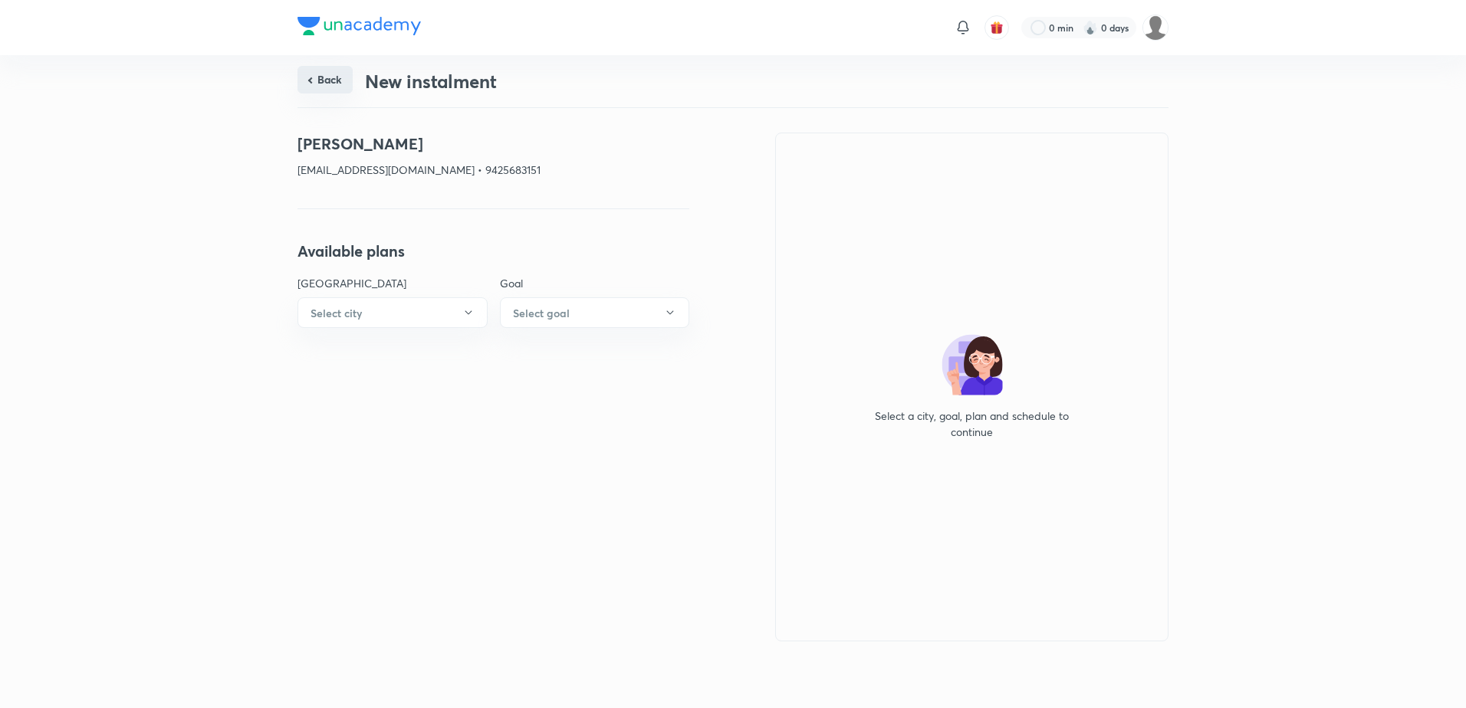
click at [343, 83] on button "Back" at bounding box center [324, 80] width 55 height 28
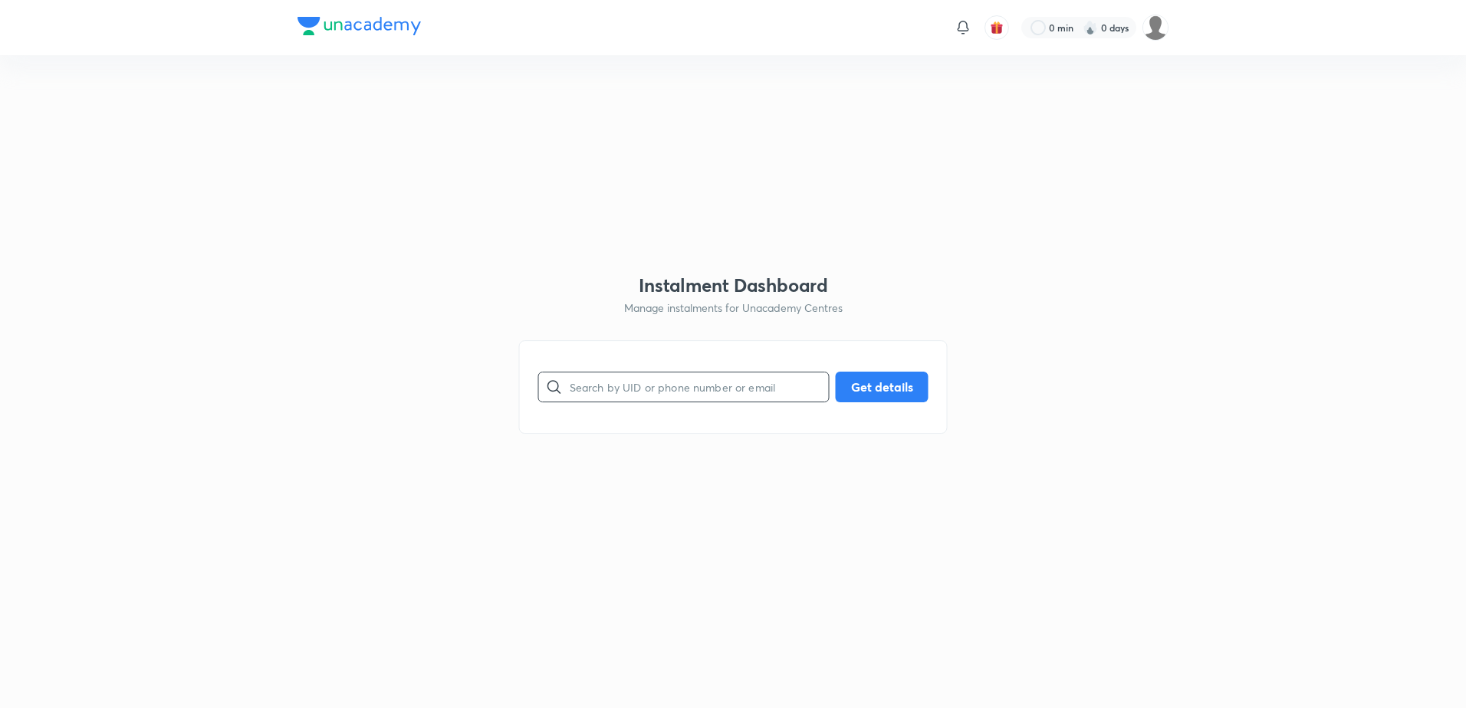
click at [632, 406] on input "text" at bounding box center [699, 386] width 259 height 39
paste input "sanskar19aug@gmail.com"
type input "sanskar19aug@gmail.com"
click at [874, 395] on button "Get details" at bounding box center [882, 385] width 93 height 31
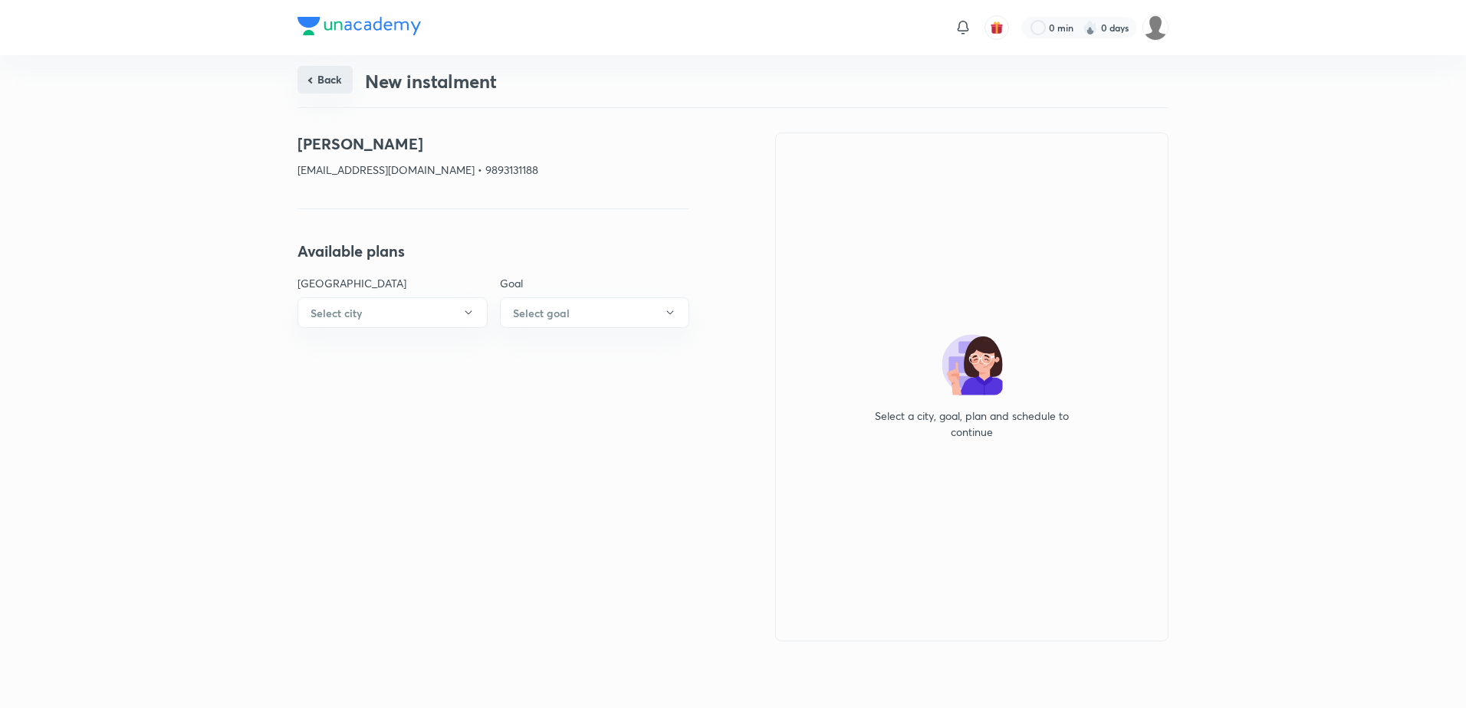
click at [317, 84] on button "Back" at bounding box center [324, 80] width 55 height 28
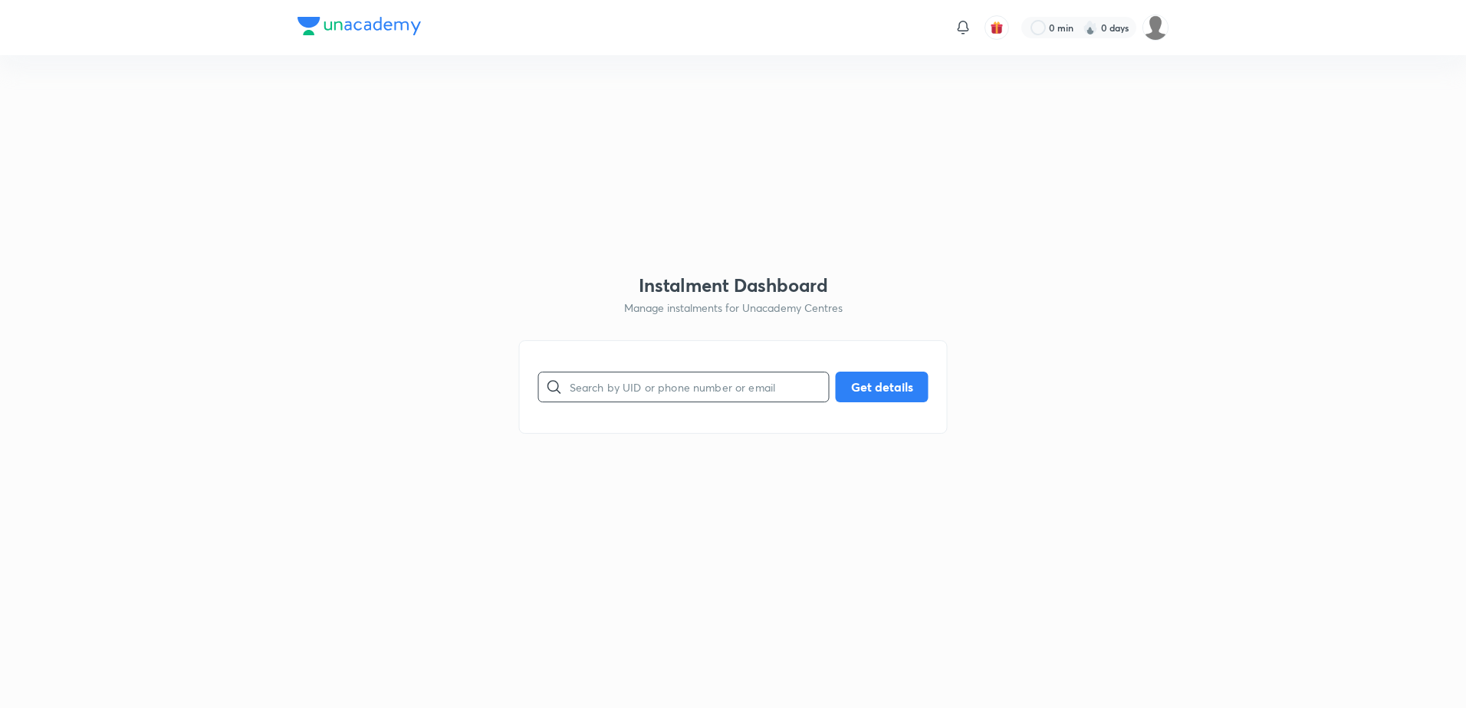
click at [679, 389] on input "text" at bounding box center [699, 386] width 259 height 39
paste input "raghav.sahu2204@gmail.com"
type input "raghav.sahu2204@gmail.com"
click at [862, 383] on button "Get details" at bounding box center [882, 385] width 93 height 31
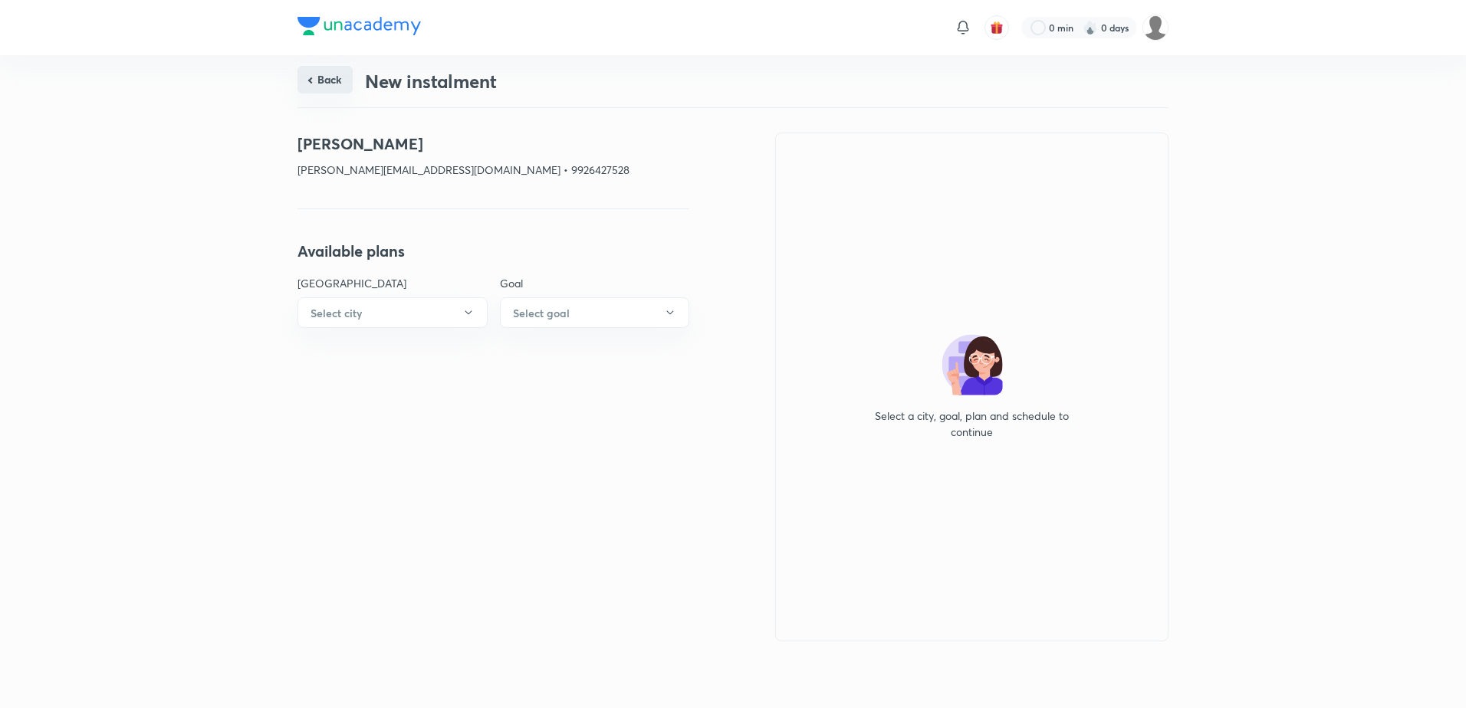
drag, startPoint x: 337, startPoint y: 67, endPoint x: 333, endPoint y: 74, distance: 7.9
click at [333, 74] on div "Back New instalment" at bounding box center [732, 81] width 871 height 52
click at [333, 74] on button "Back" at bounding box center [324, 80] width 55 height 28
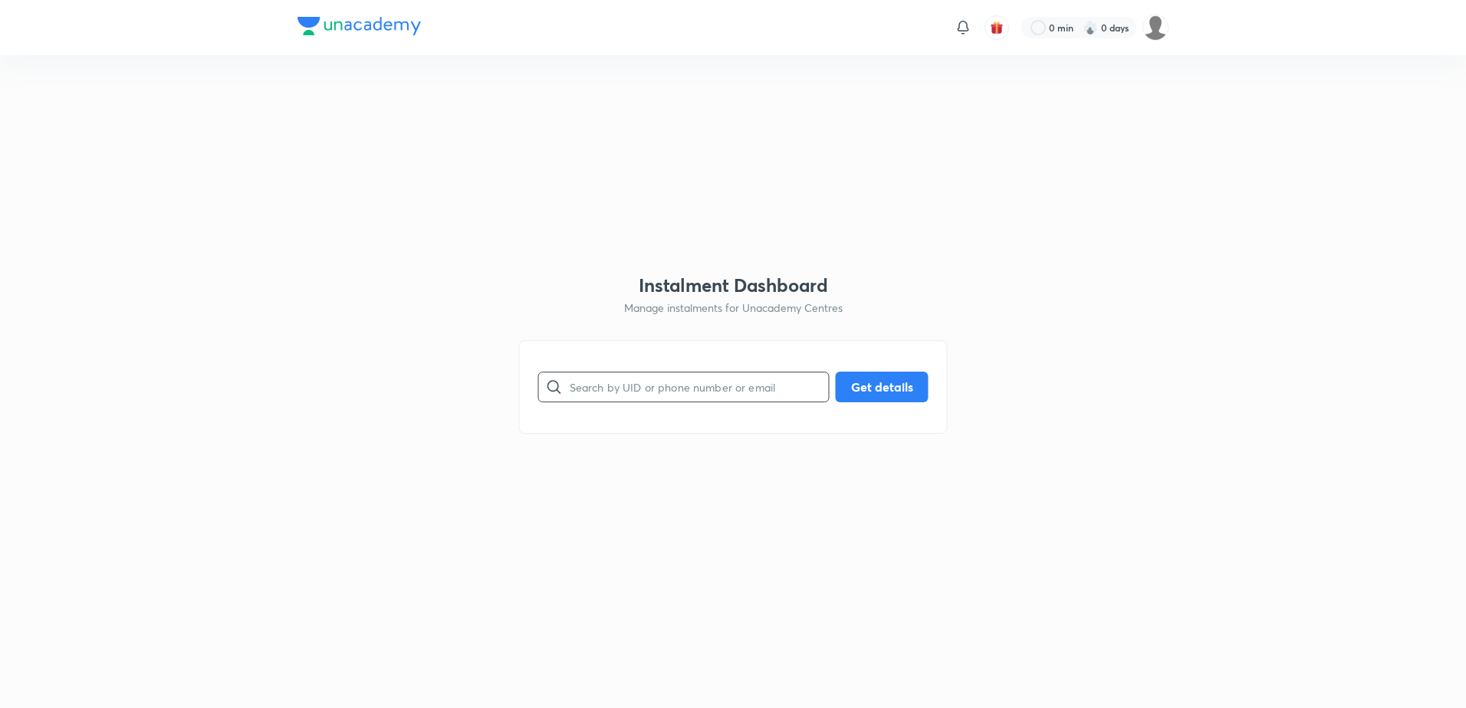
click at [680, 384] on input "text" at bounding box center [699, 386] width 259 height 39
paste input "raghav.sahu2204@gmail.com"
type input "raghav.sahu2204@gmail.com"
click at [876, 381] on button "Get details" at bounding box center [882, 385] width 93 height 31
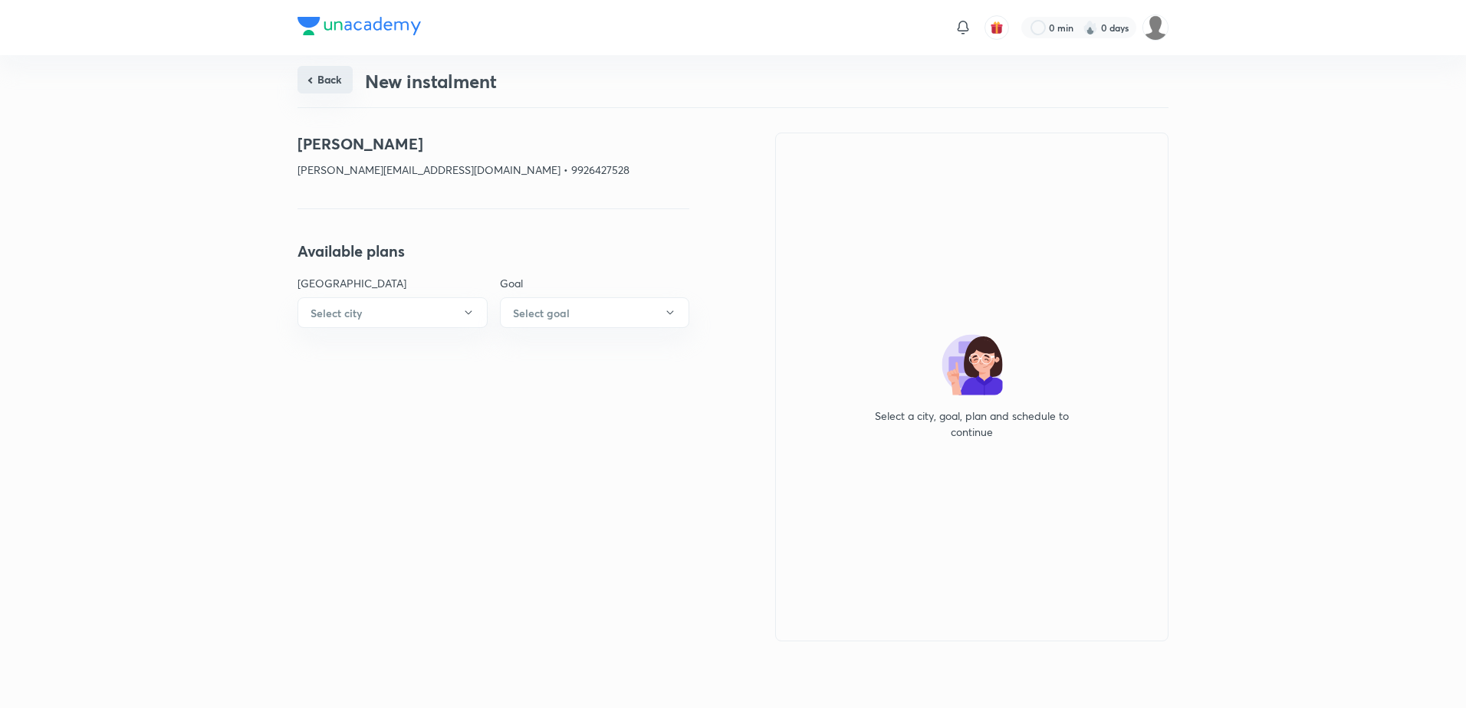
click at [340, 89] on button "Back" at bounding box center [324, 80] width 55 height 28
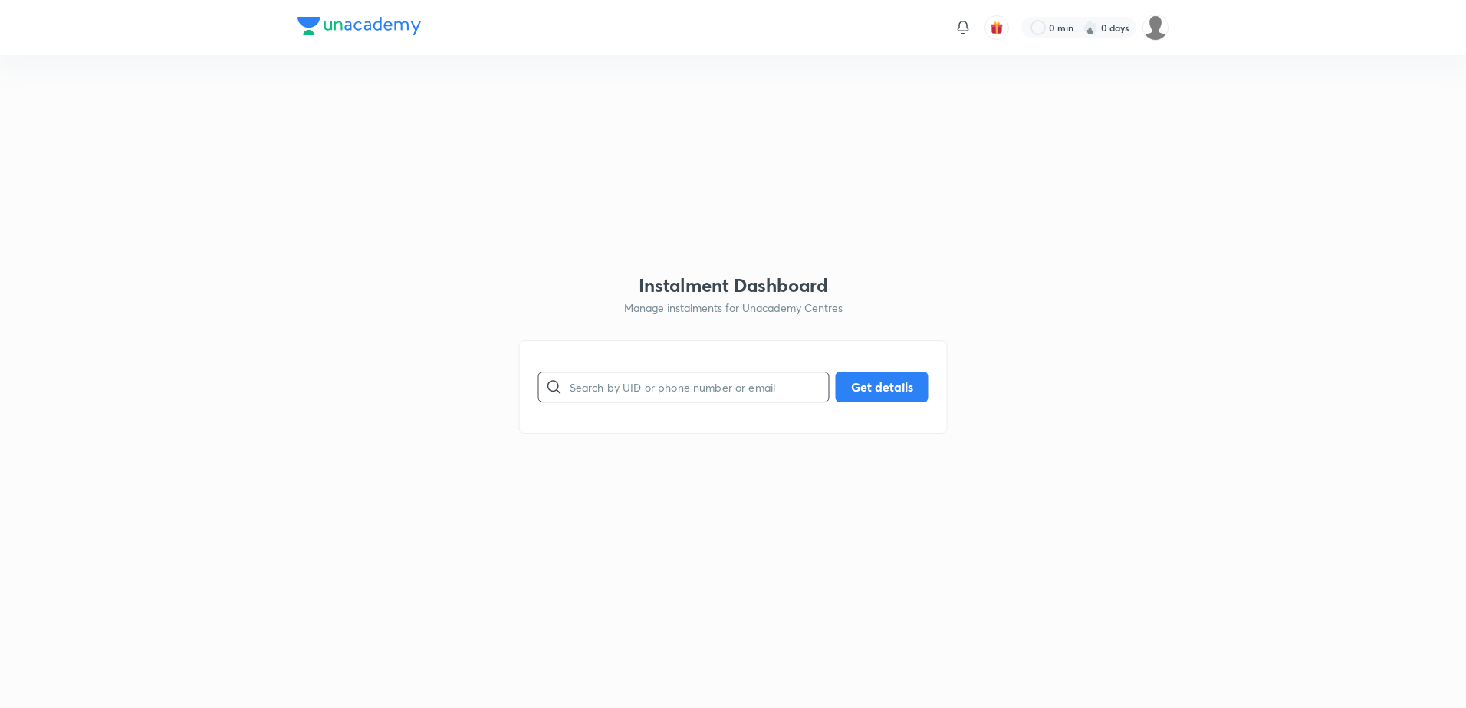
click at [583, 386] on input "text" at bounding box center [699, 386] width 259 height 39
paste input "sariitatale@gmail.com"
type input "sariitatale@gmail.com"
click at [865, 382] on button "Get details" at bounding box center [882, 385] width 93 height 31
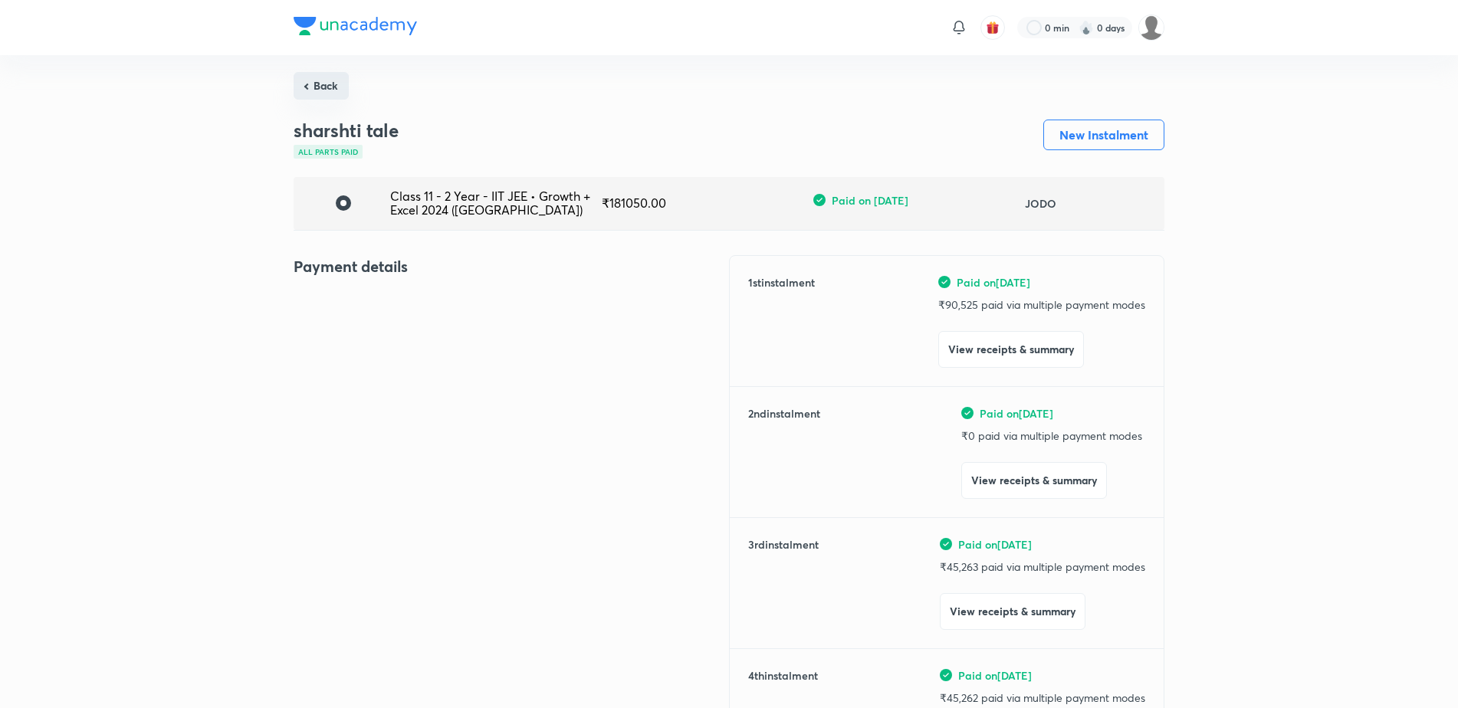
click at [337, 89] on button "Back" at bounding box center [321, 86] width 55 height 28
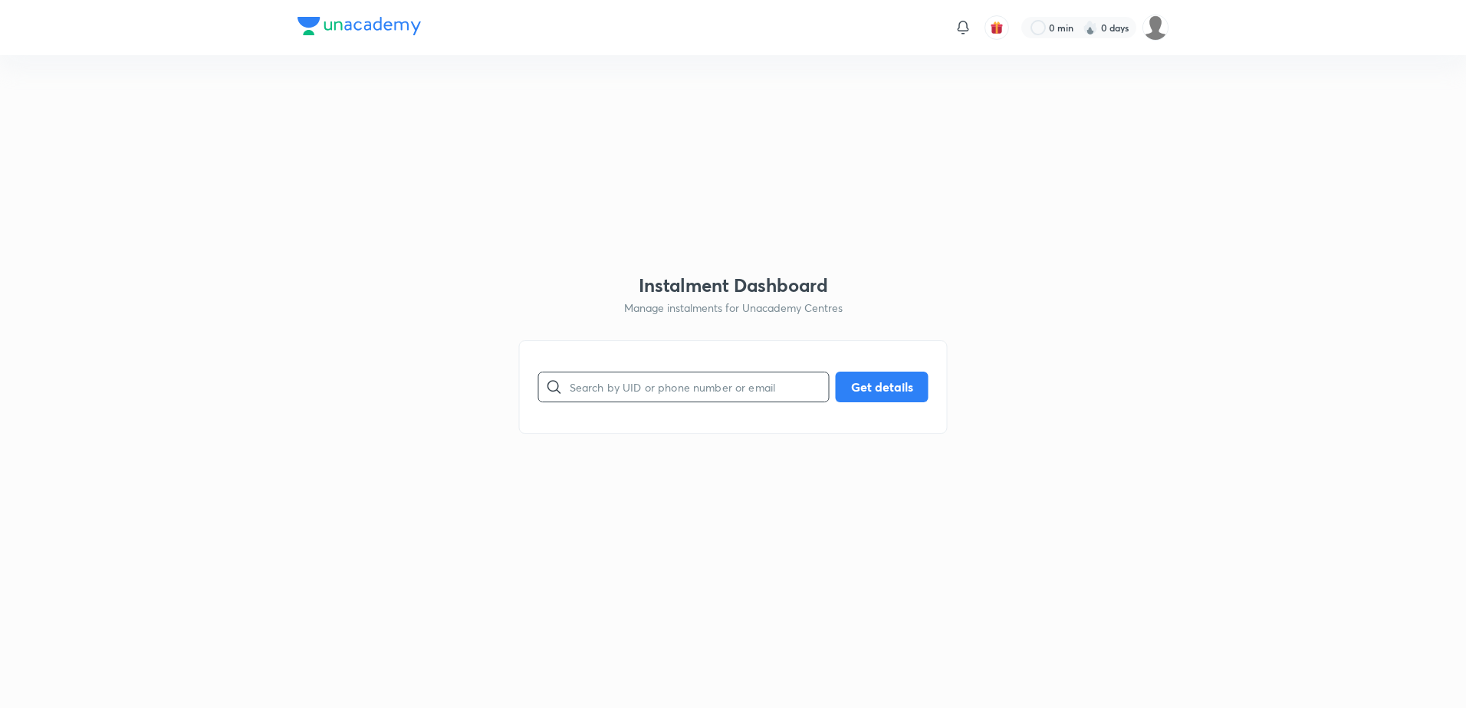
click at [647, 385] on input "text" at bounding box center [699, 386] width 259 height 39
paste input "rajeshexcise76@gmail.com"
click at [647, 385] on input "rajeshexcise76@gmail.com" at bounding box center [699, 386] width 259 height 39
type input "rajeshexcise76@gmail.com"
click at [884, 381] on button "Get details" at bounding box center [882, 385] width 93 height 31
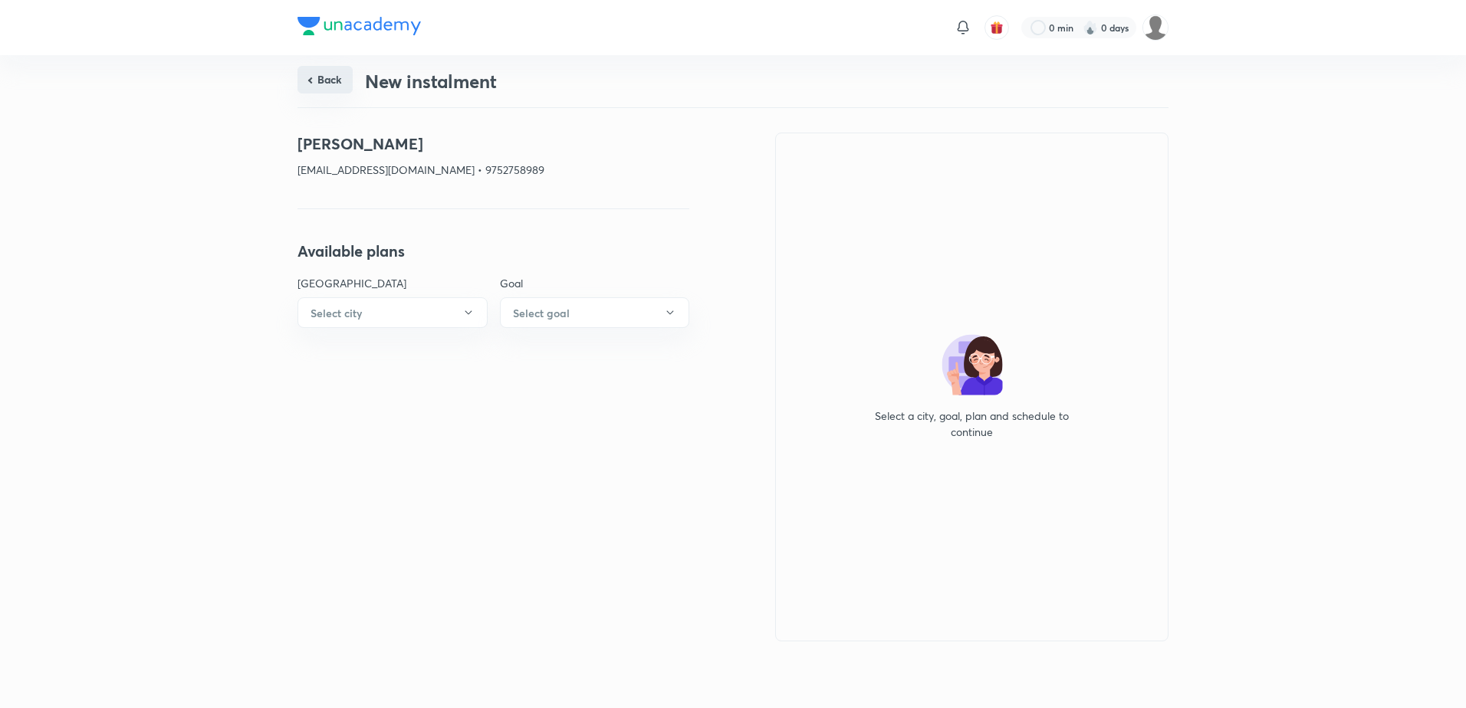
click at [330, 80] on button "Back" at bounding box center [324, 80] width 55 height 28
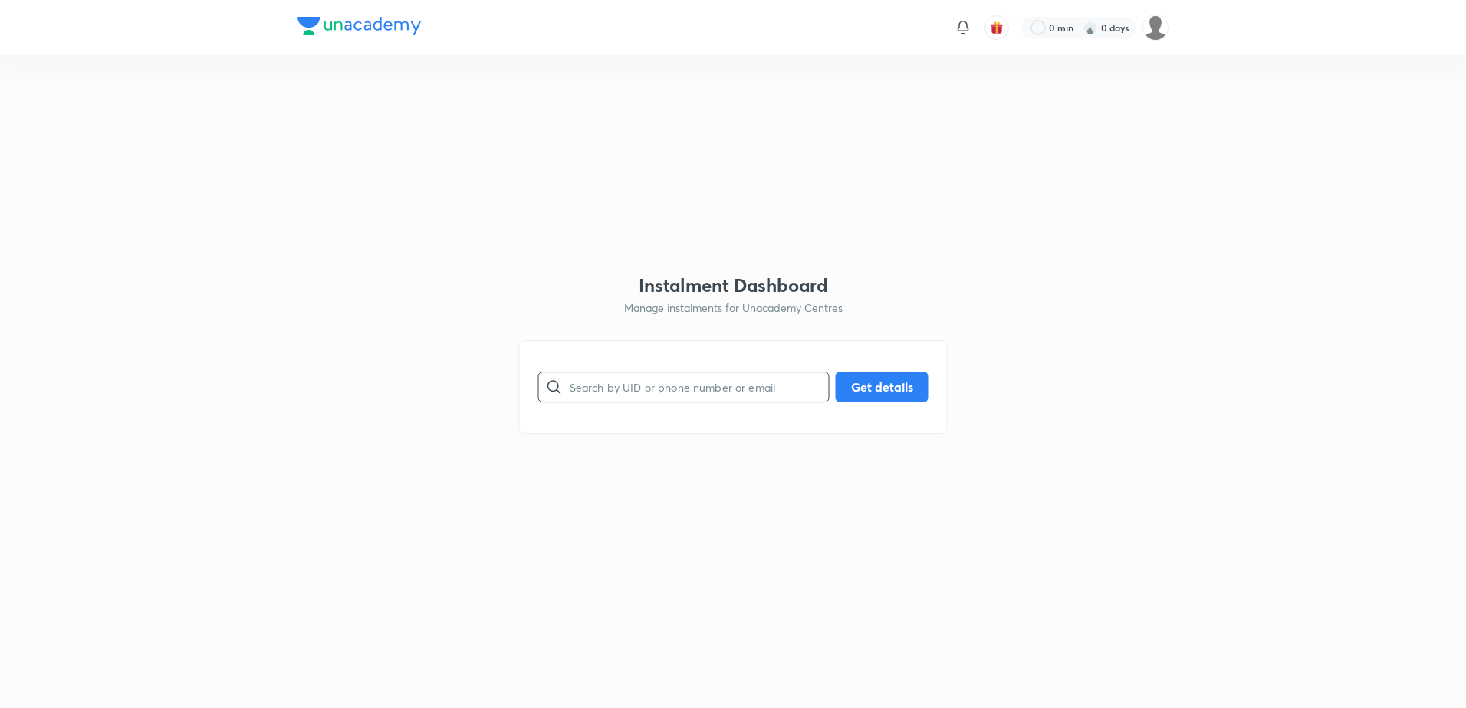
click at [637, 378] on input "text" at bounding box center [699, 386] width 259 height 39
paste input "vedanshijadhavj@gmail.com"
type input "vedanshijadhavj@gmail.com"
click at [874, 375] on button "Get details" at bounding box center [882, 385] width 93 height 31
